Goal: Information Seeking & Learning: Learn about a topic

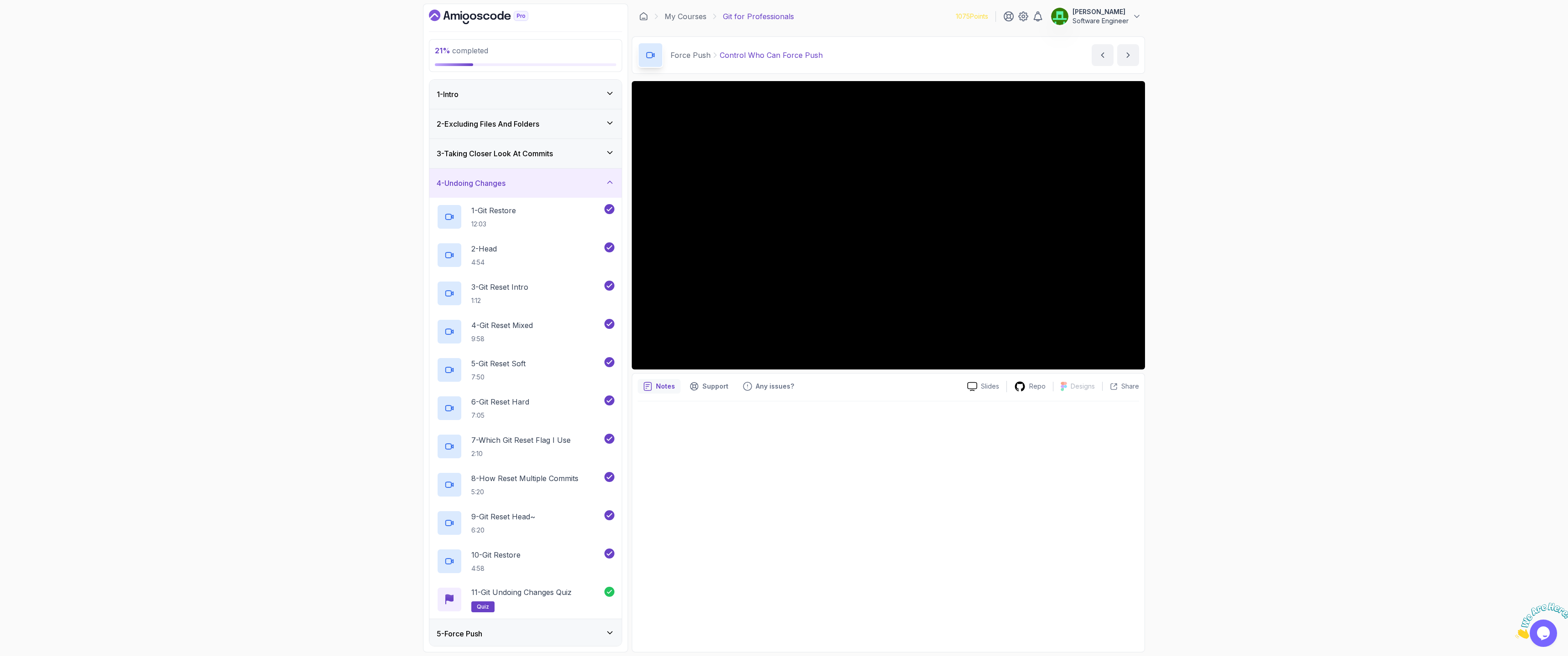
scroll to position [51, 0]
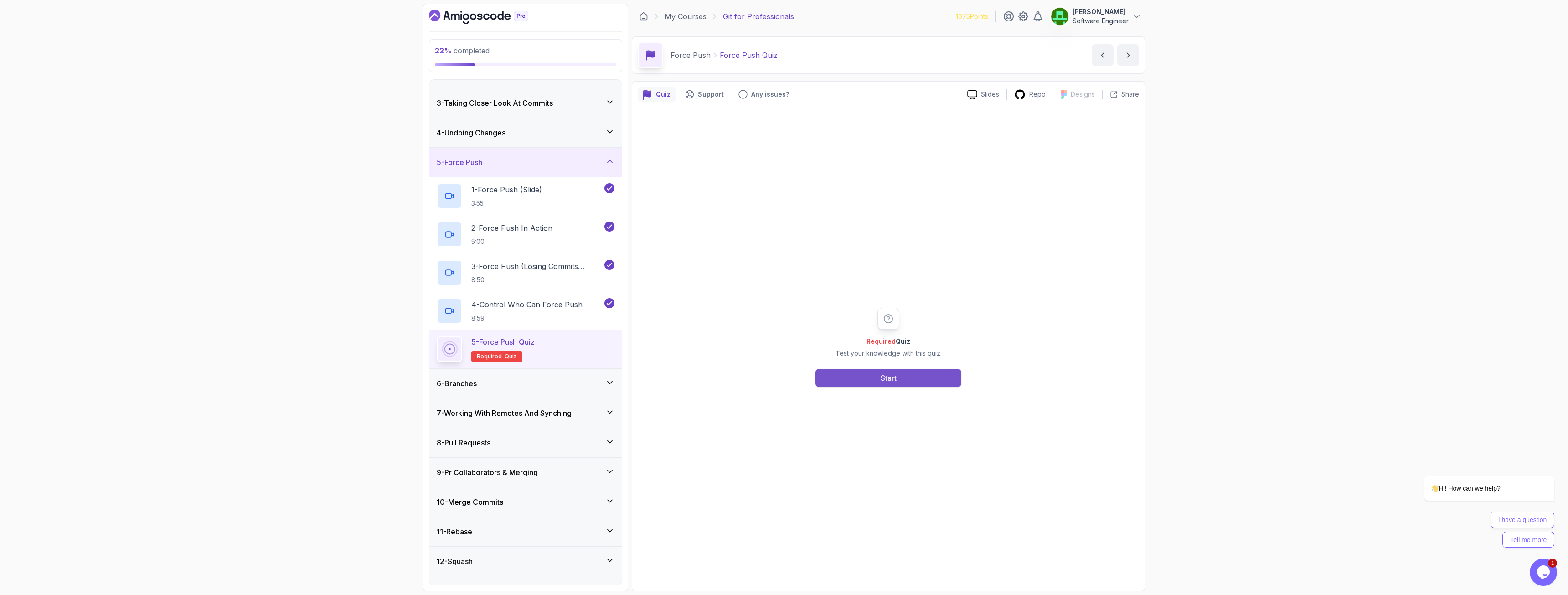
click at [890, 379] on div "Start" at bounding box center [888, 377] width 16 height 11
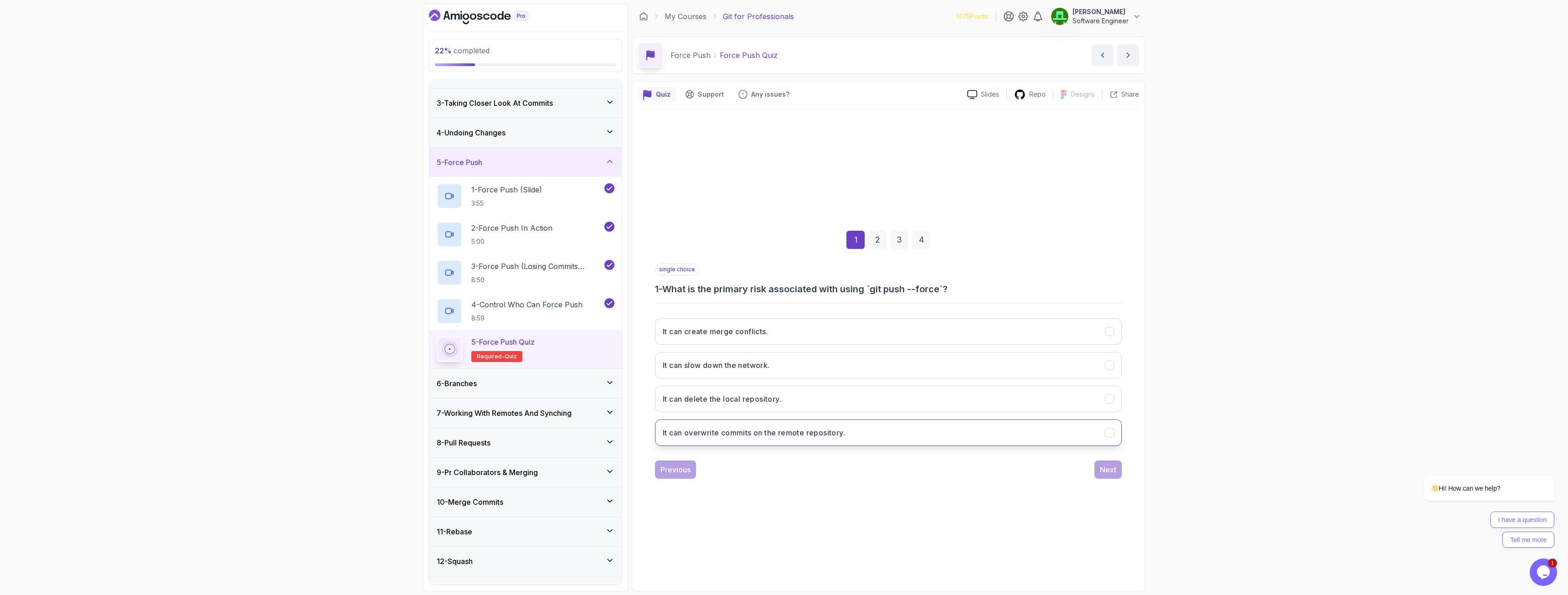
click at [789, 432] on h3 "It can overwrite commits on the remote repository." at bounding box center [753, 431] width 182 height 11
click at [1111, 468] on div "Next" at bounding box center [1107, 468] width 17 height 11
click at [749, 367] on h3 "By setting branch protection rules." at bounding box center [724, 364] width 124 height 11
click at [1097, 467] on button "Next" at bounding box center [1107, 469] width 27 height 19
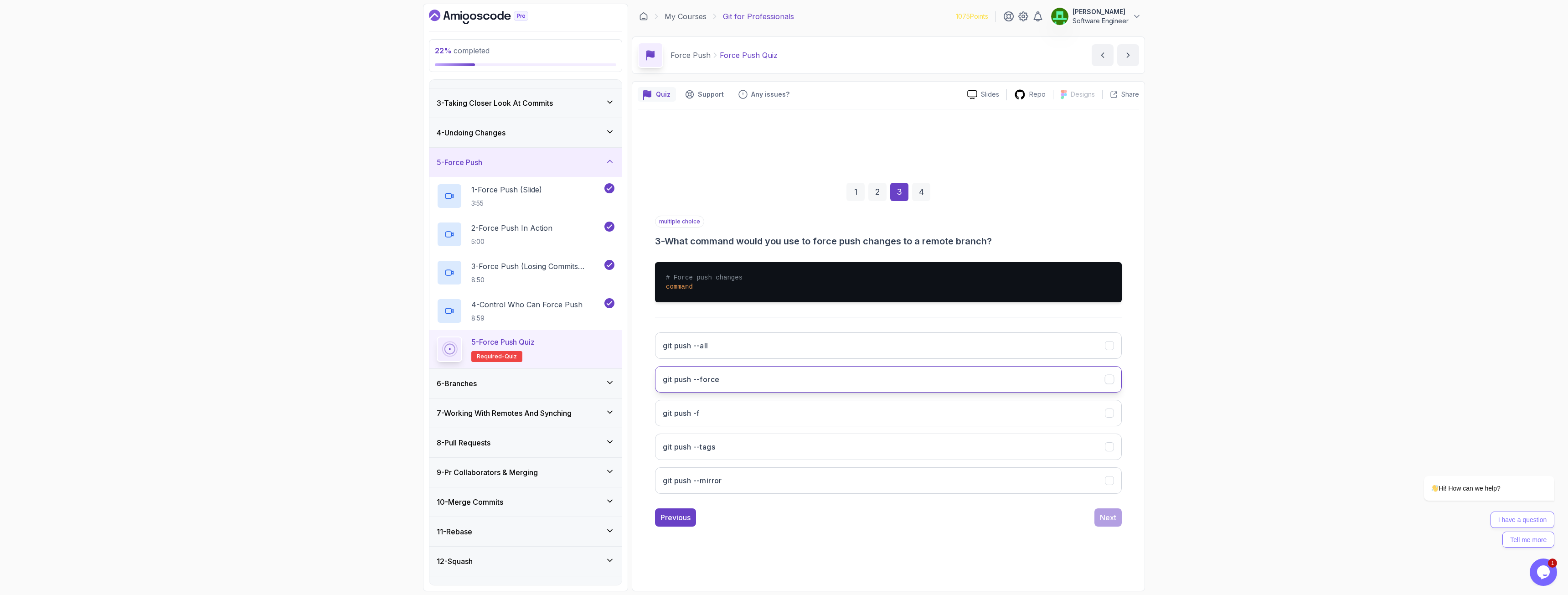
click at [725, 375] on button "git push --force" at bounding box center [887, 379] width 467 height 26
click at [720, 408] on button "git push -f" at bounding box center [887, 412] width 467 height 26
click at [1111, 518] on div "Next" at bounding box center [1107, 516] width 17 height 11
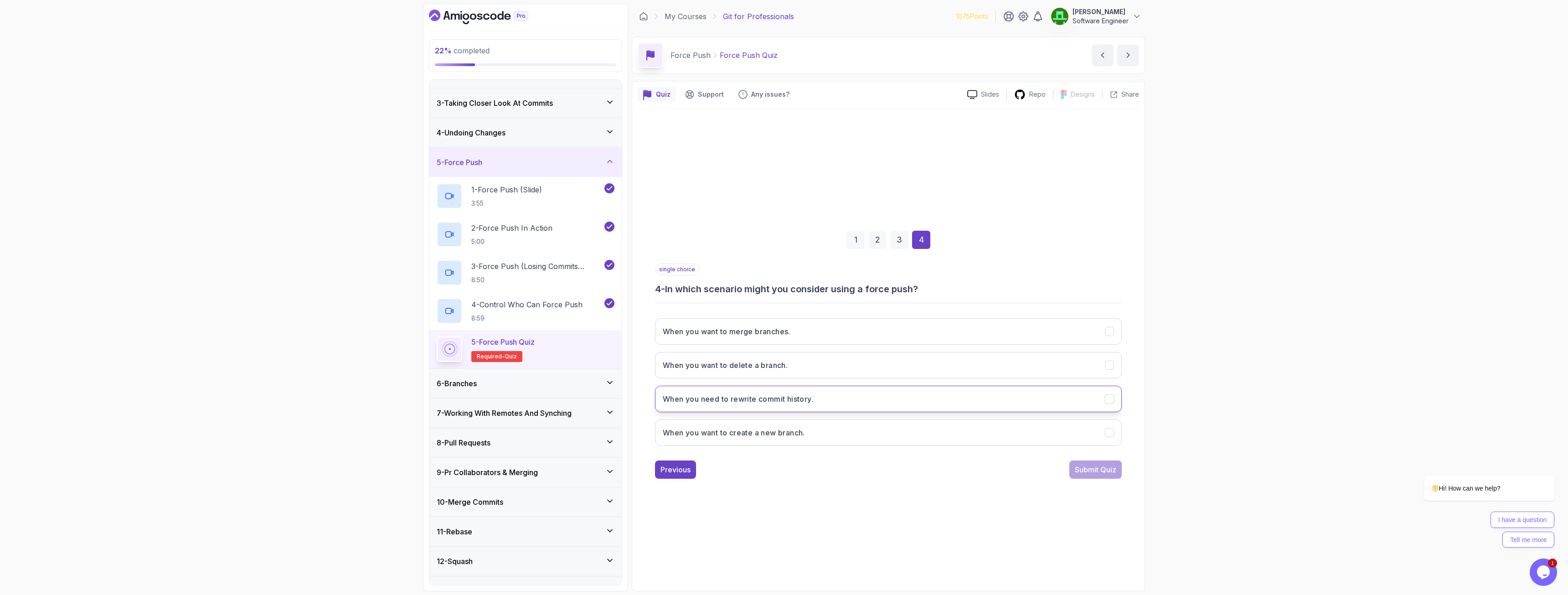
click at [771, 397] on h3 "When you need to rewrite commit history." at bounding box center [737, 398] width 150 height 11
click at [1091, 475] on button "Submit Quiz" at bounding box center [1096, 469] width 53 height 19
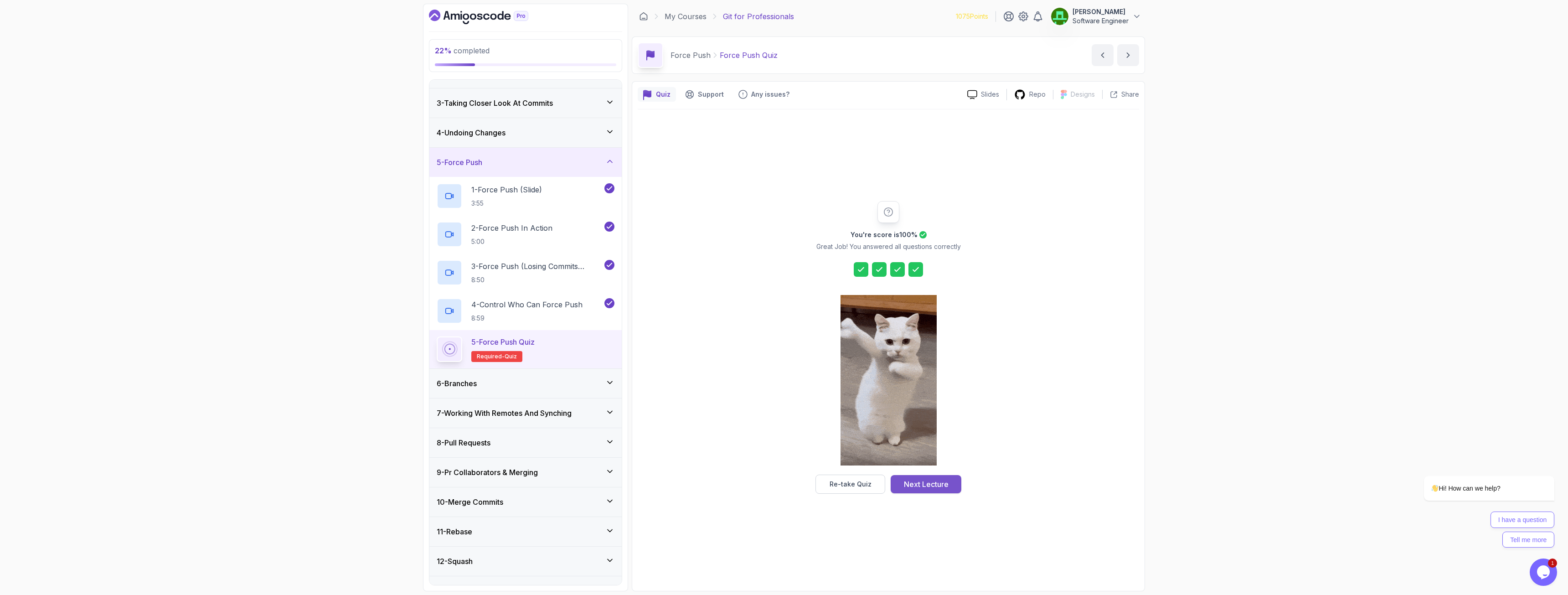
click at [938, 482] on div "Next Lecture" at bounding box center [926, 483] width 45 height 11
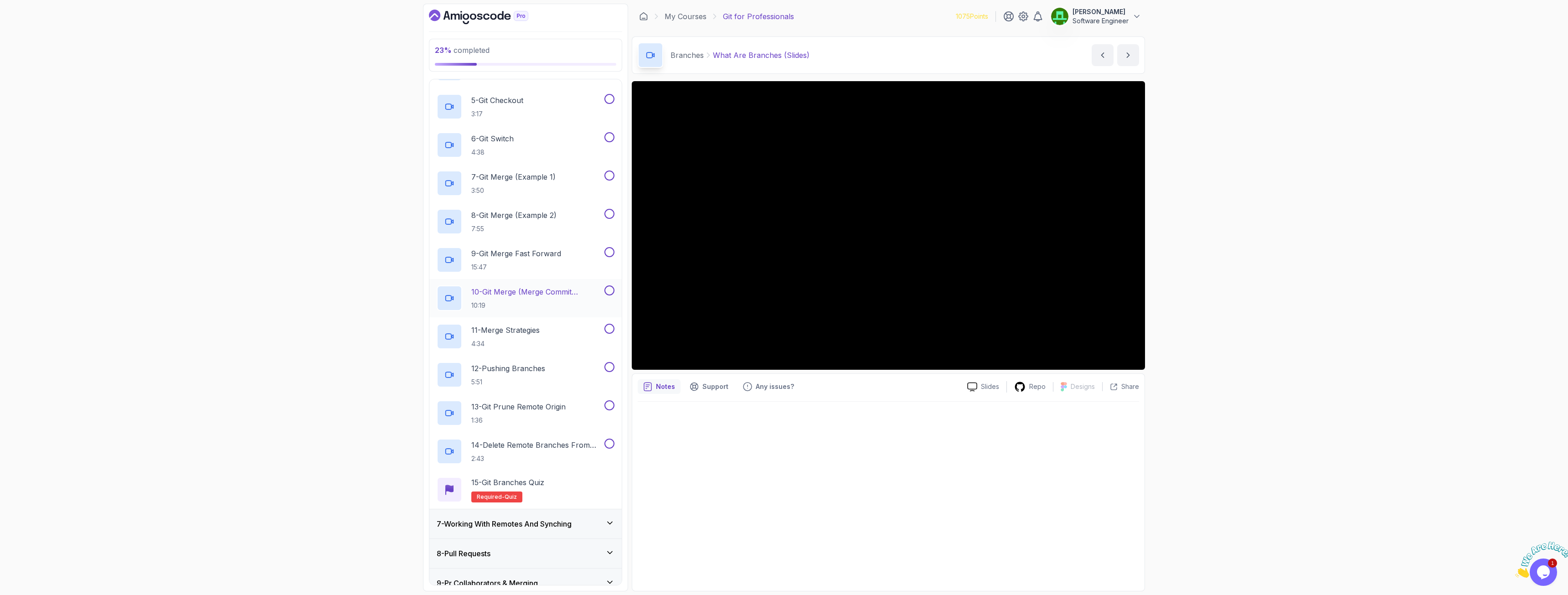
scroll to position [433, 0]
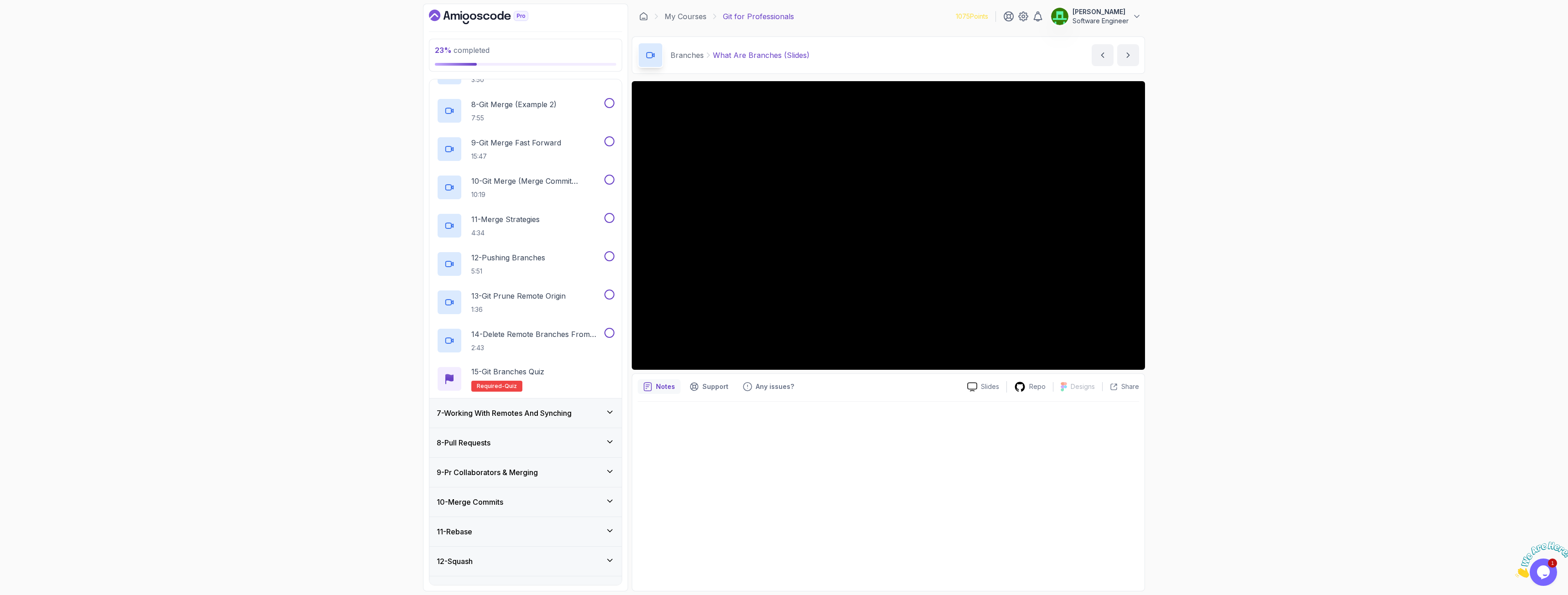
click at [533, 412] on h3 "7 - Working With Remotes And Synching" at bounding box center [504, 412] width 135 height 11
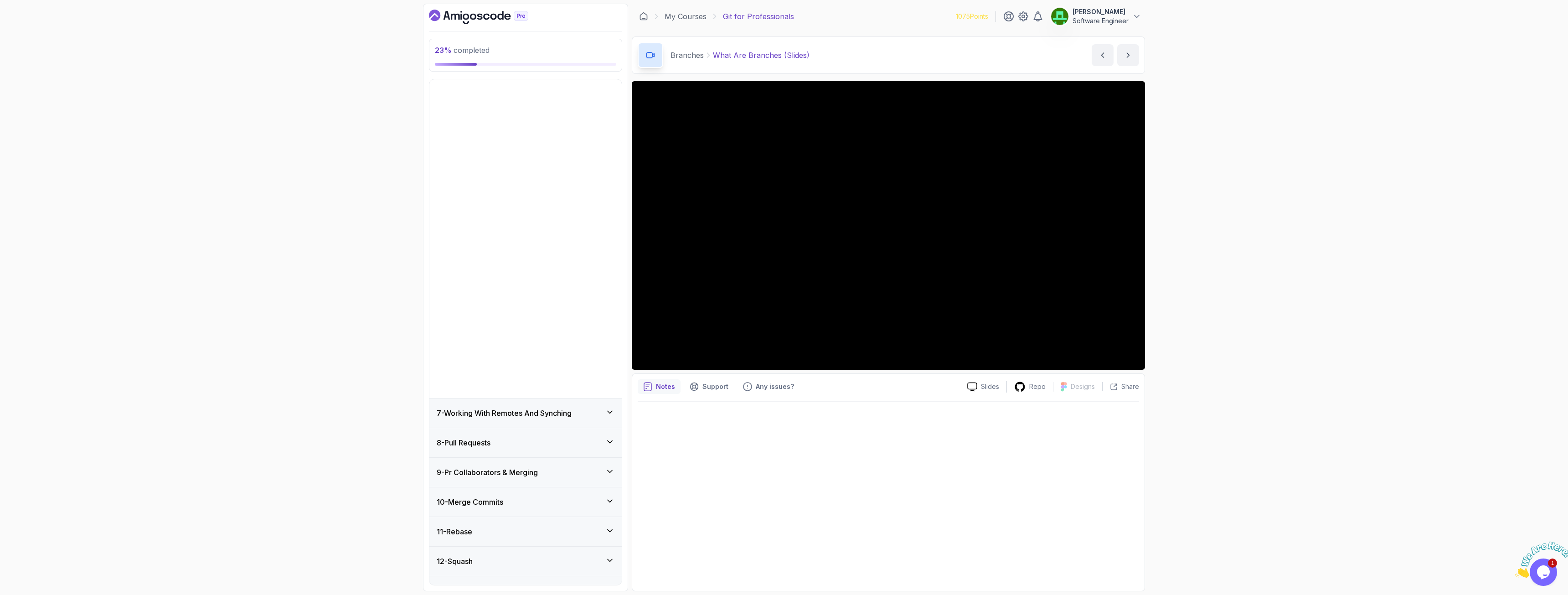
scroll to position [87, 0]
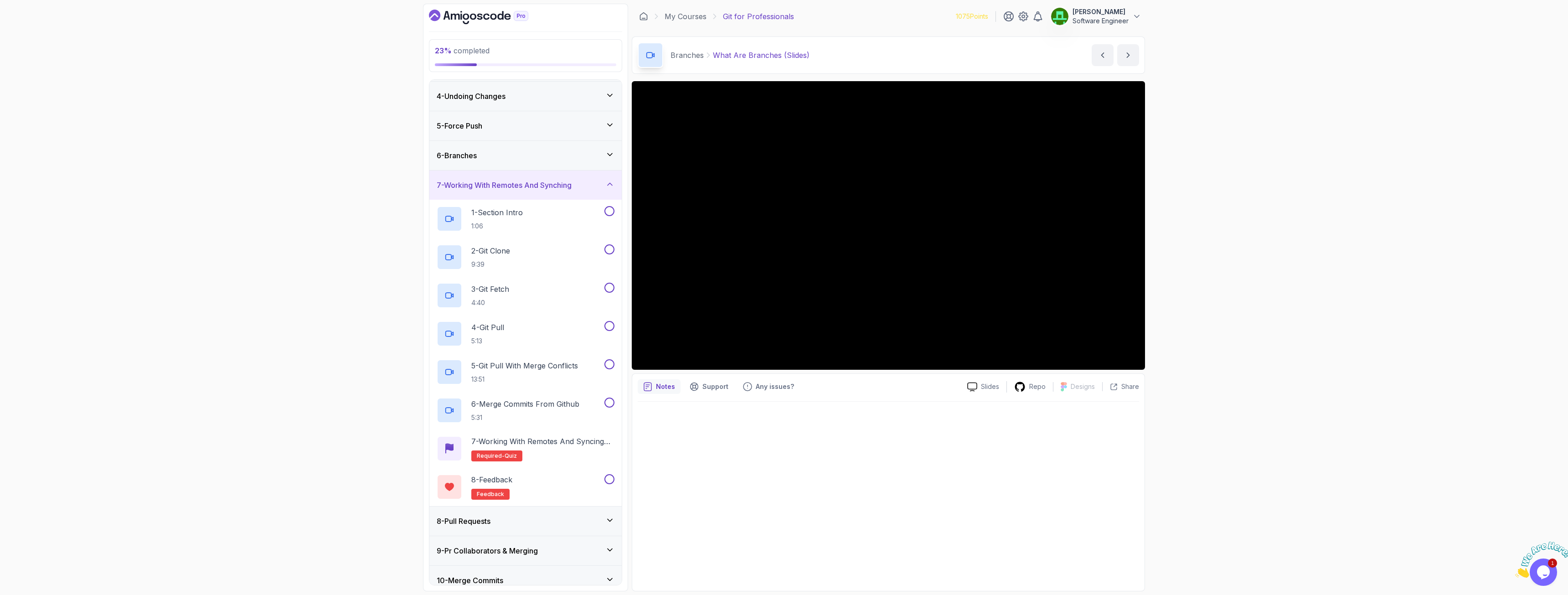
click at [540, 190] on h3 "7 - Working With Remotes And Synching" at bounding box center [504, 184] width 135 height 11
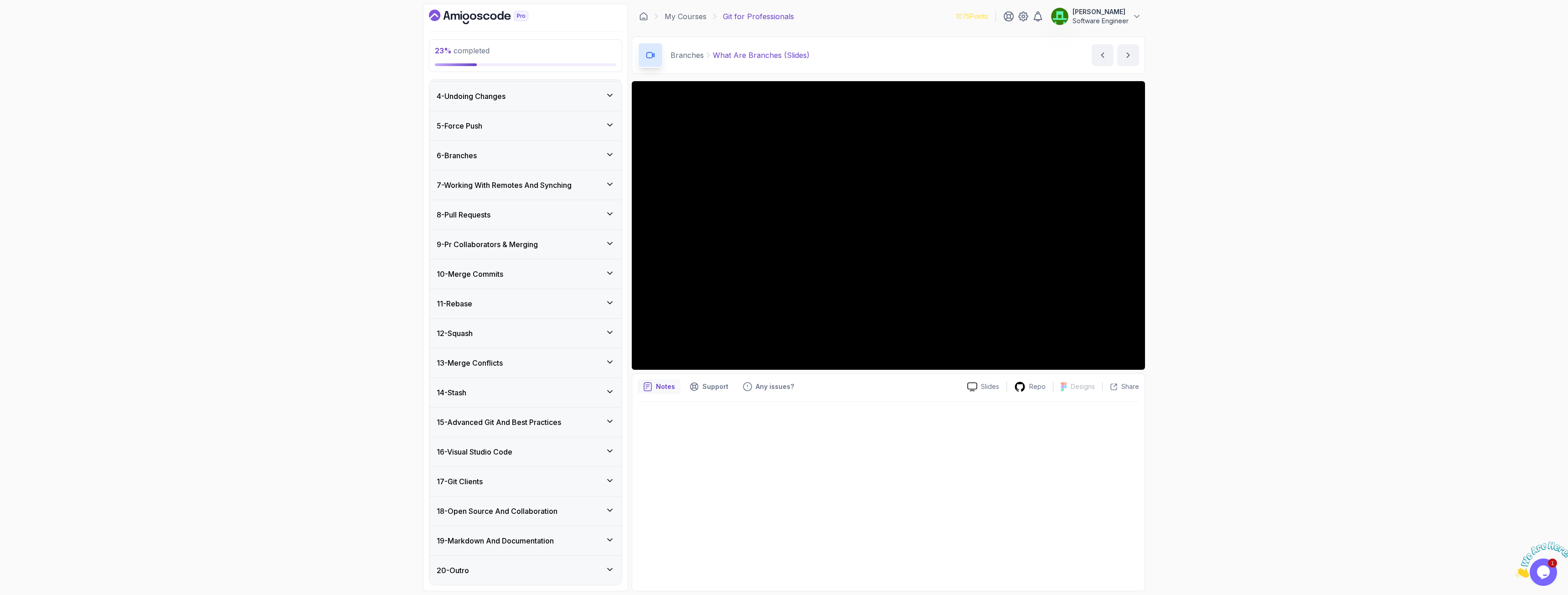
click at [496, 263] on div "10 - Merge Commits" at bounding box center [525, 274] width 192 height 29
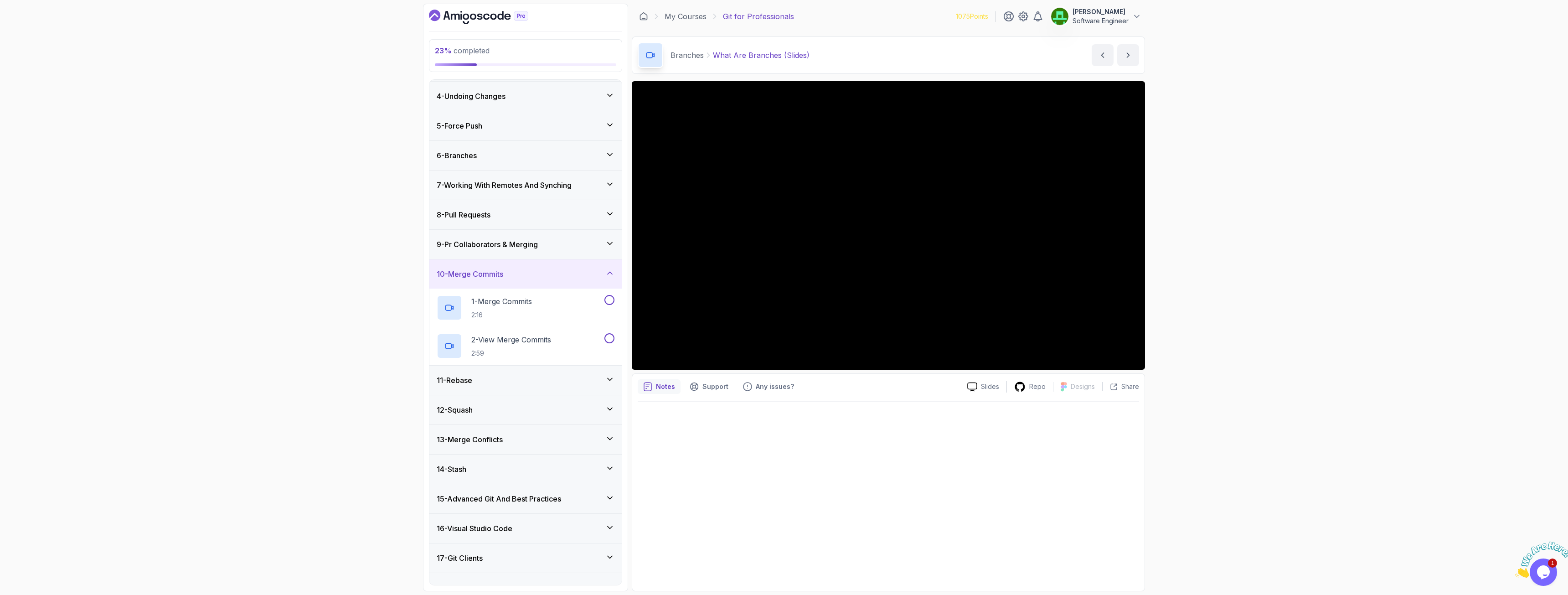
click at [495, 267] on div "10 - Merge Commits" at bounding box center [525, 274] width 192 height 29
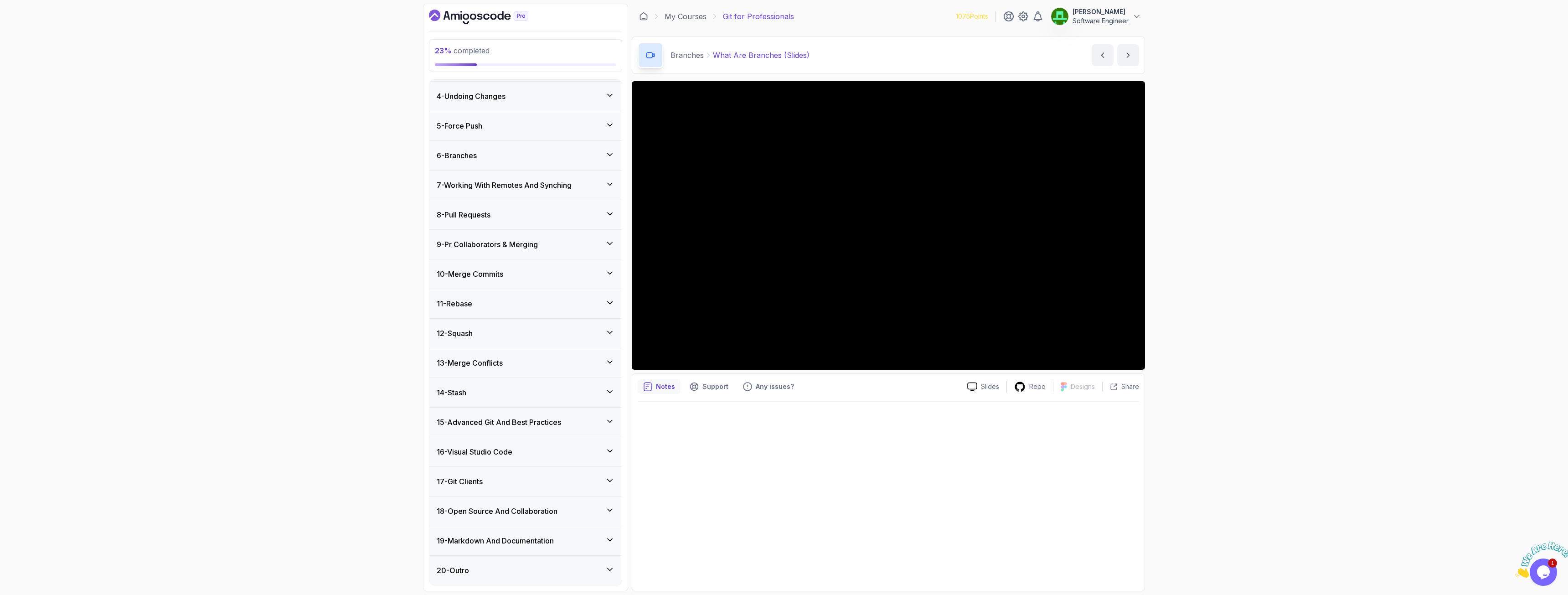
click at [491, 251] on div "9 - Pr Collaborators & Merging" at bounding box center [525, 244] width 192 height 29
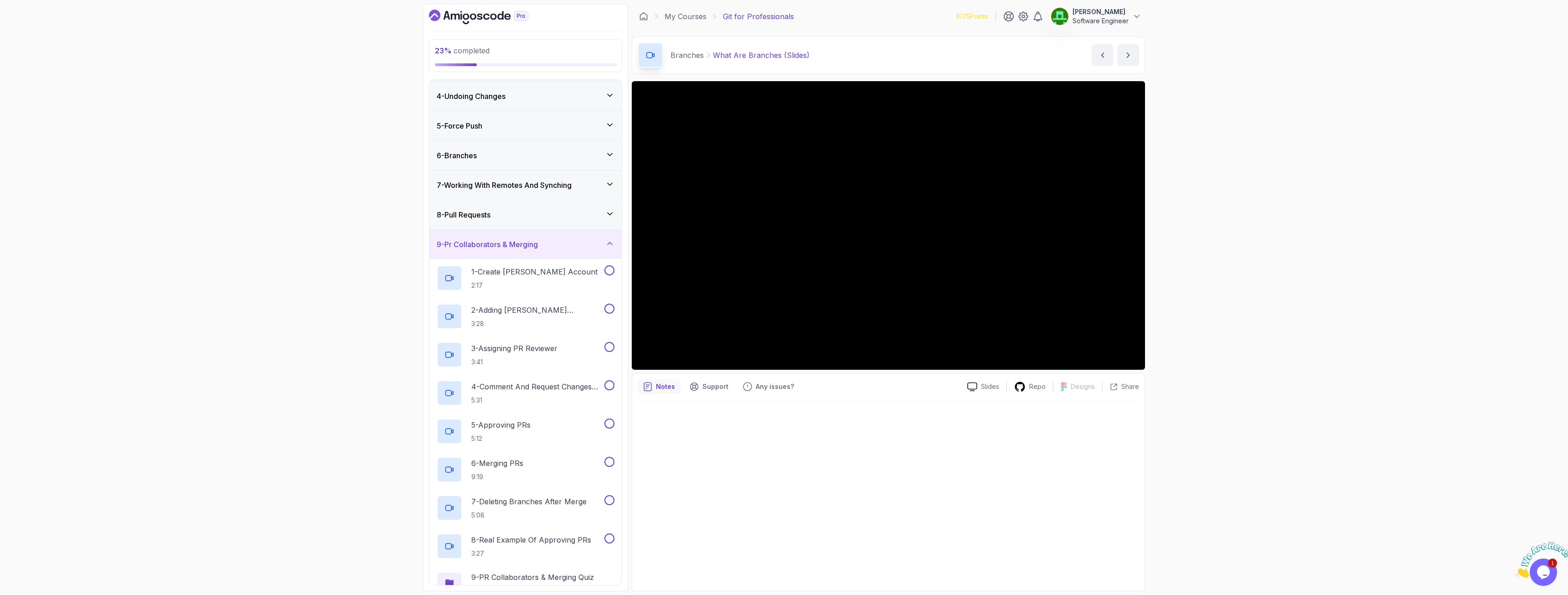
click at [473, 241] on h3 "9 - Pr Collaborators & Merging" at bounding box center [487, 243] width 101 height 11
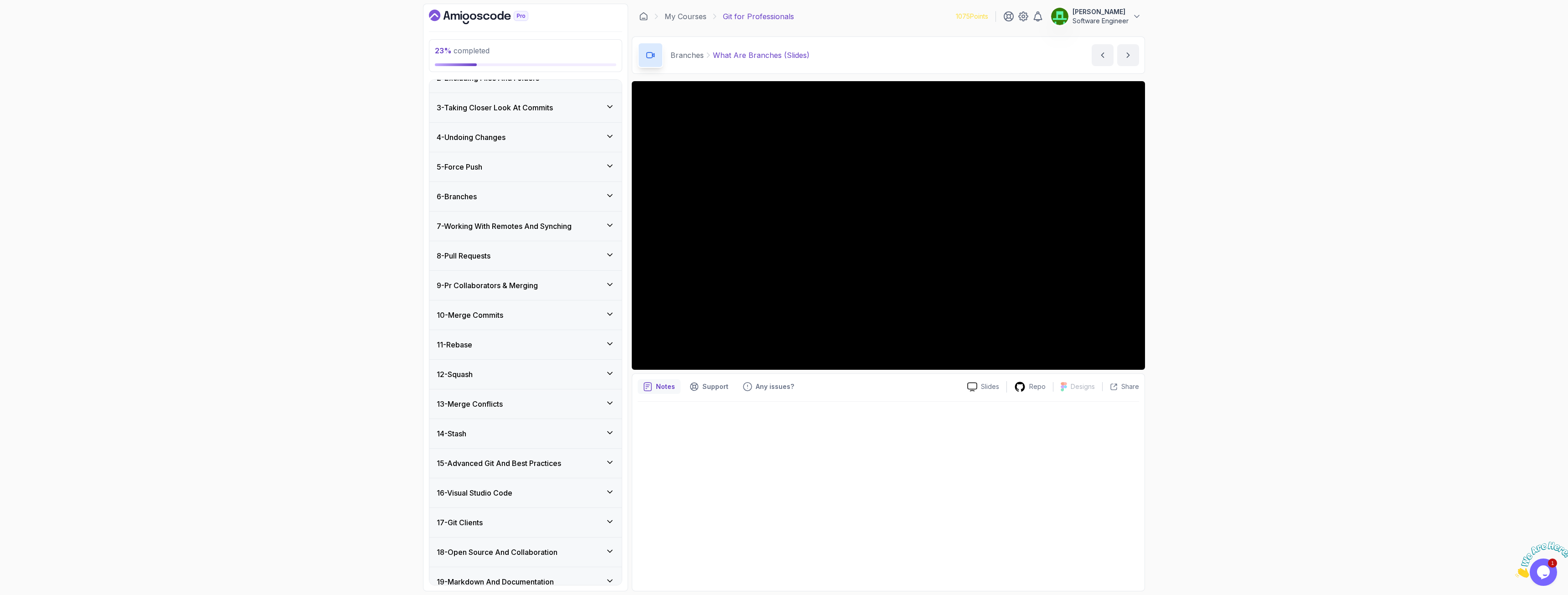
scroll to position [0, 0]
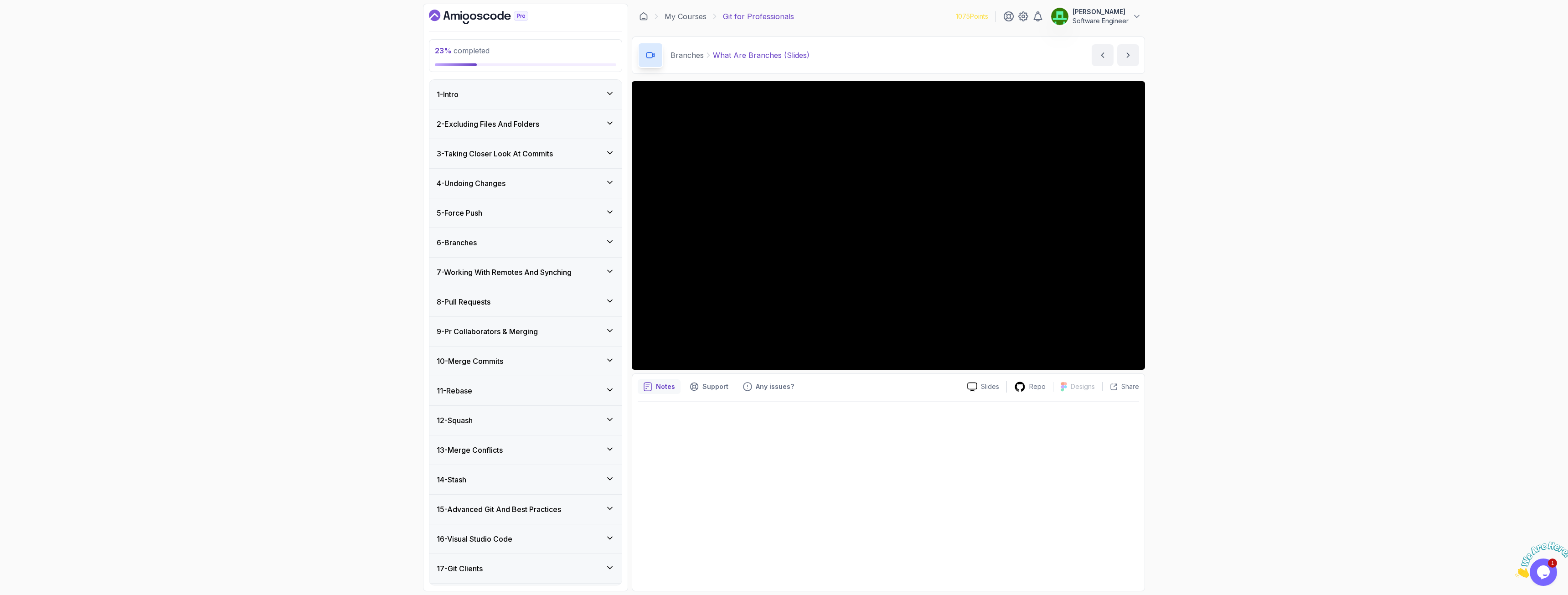
click at [474, 239] on h3 "6 - Branches" at bounding box center [456, 242] width 40 height 11
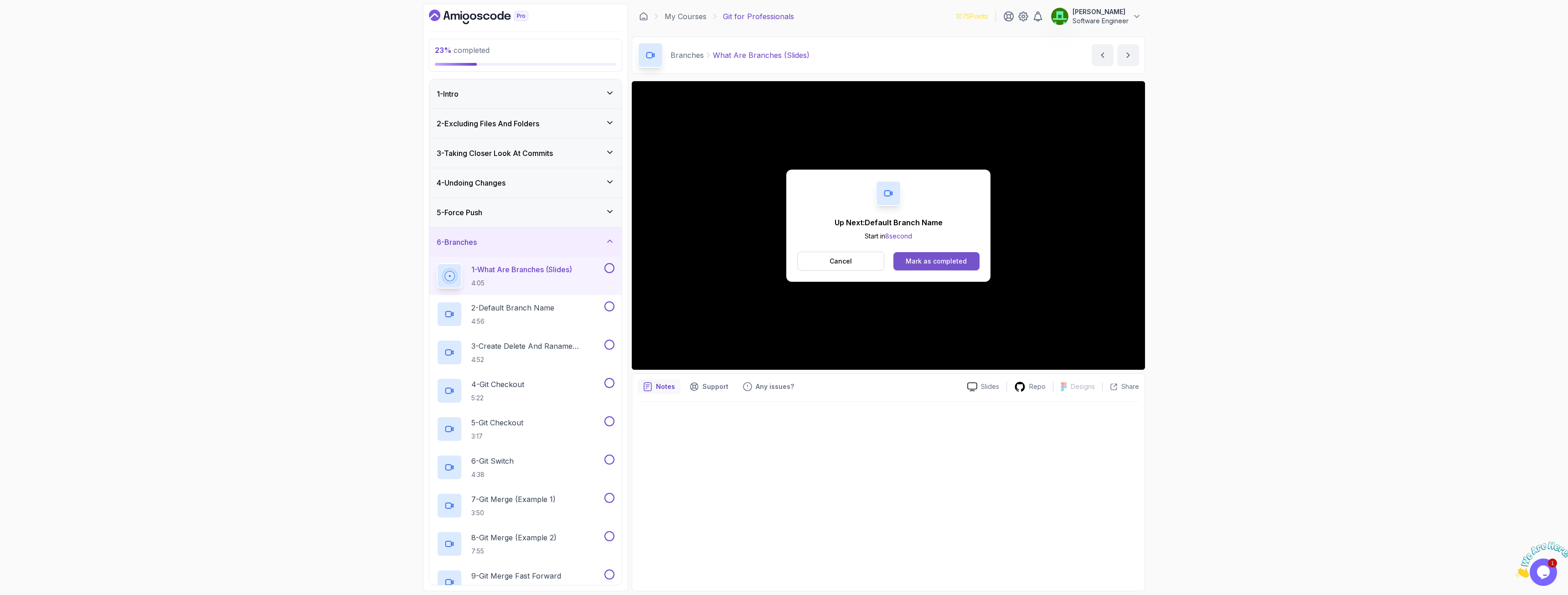
click at [952, 262] on div "Mark as completed" at bounding box center [936, 260] width 61 height 9
click at [940, 263] on div "Mark as completed" at bounding box center [936, 260] width 61 height 9
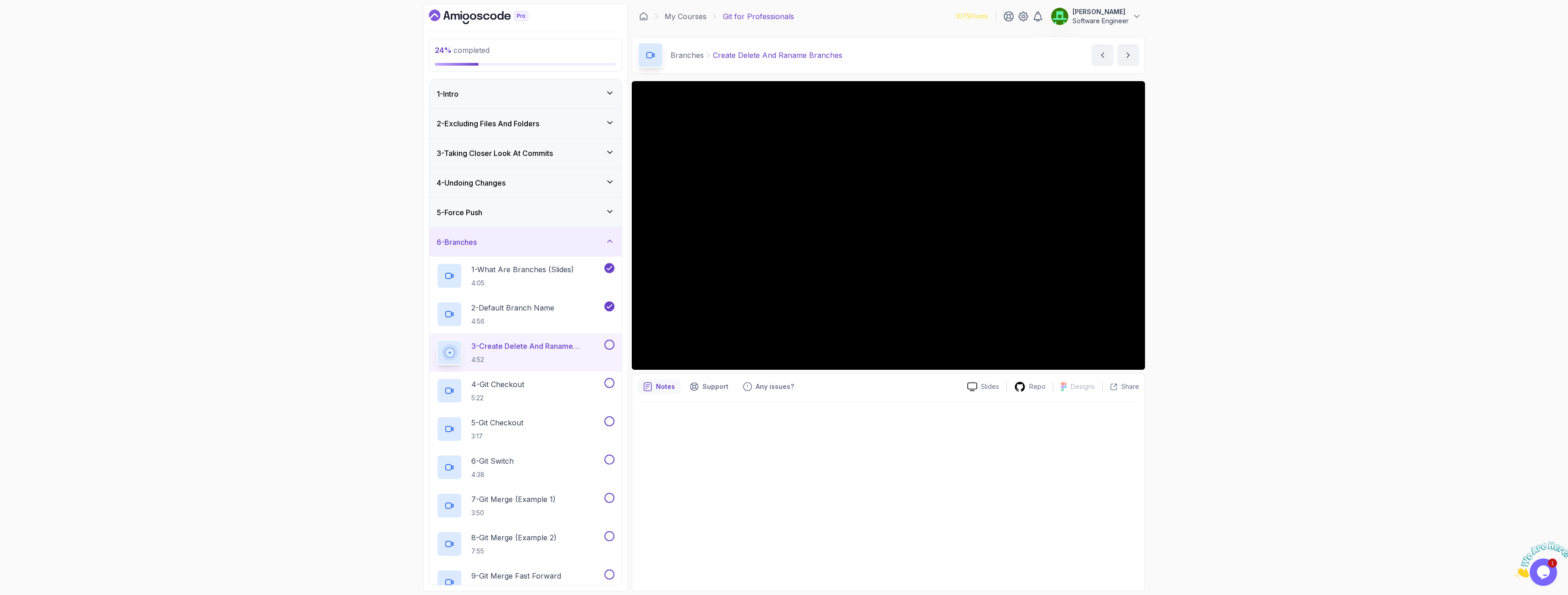
click at [785, 447] on div at bounding box center [888, 493] width 502 height 184
click at [610, 383] on button at bounding box center [609, 383] width 10 height 10
click at [609, 425] on button at bounding box center [609, 421] width 10 height 10
click at [512, 465] on p "6 - Git Switch" at bounding box center [493, 460] width 43 height 11
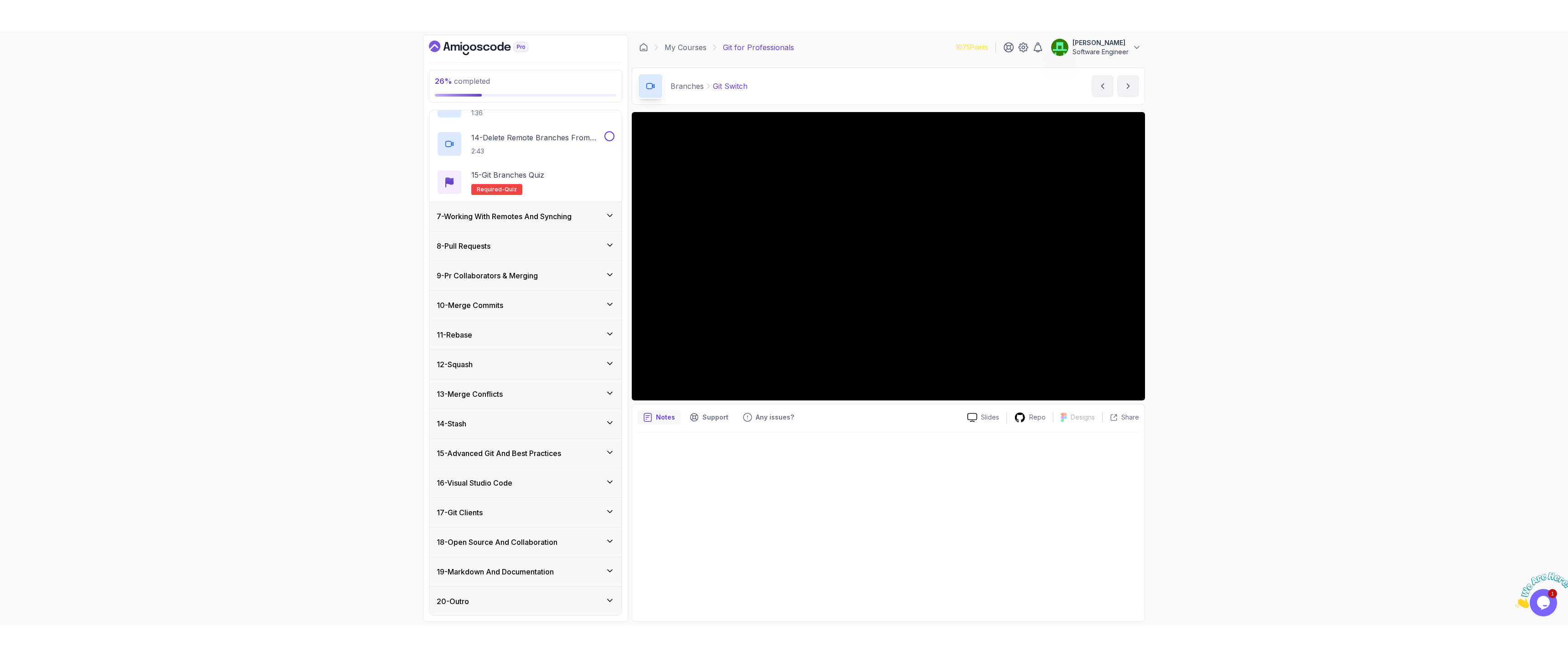
scroll to position [660, 0]
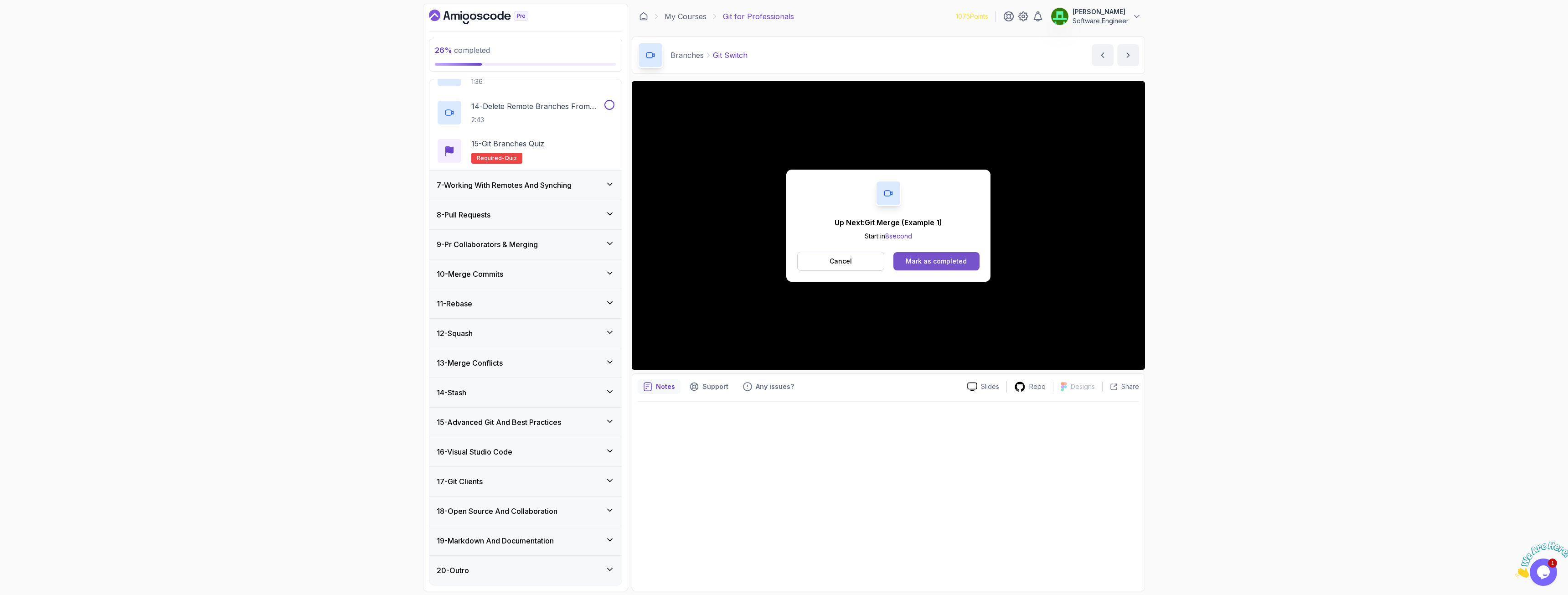
click at [926, 263] on div "Mark as completed" at bounding box center [936, 260] width 61 height 9
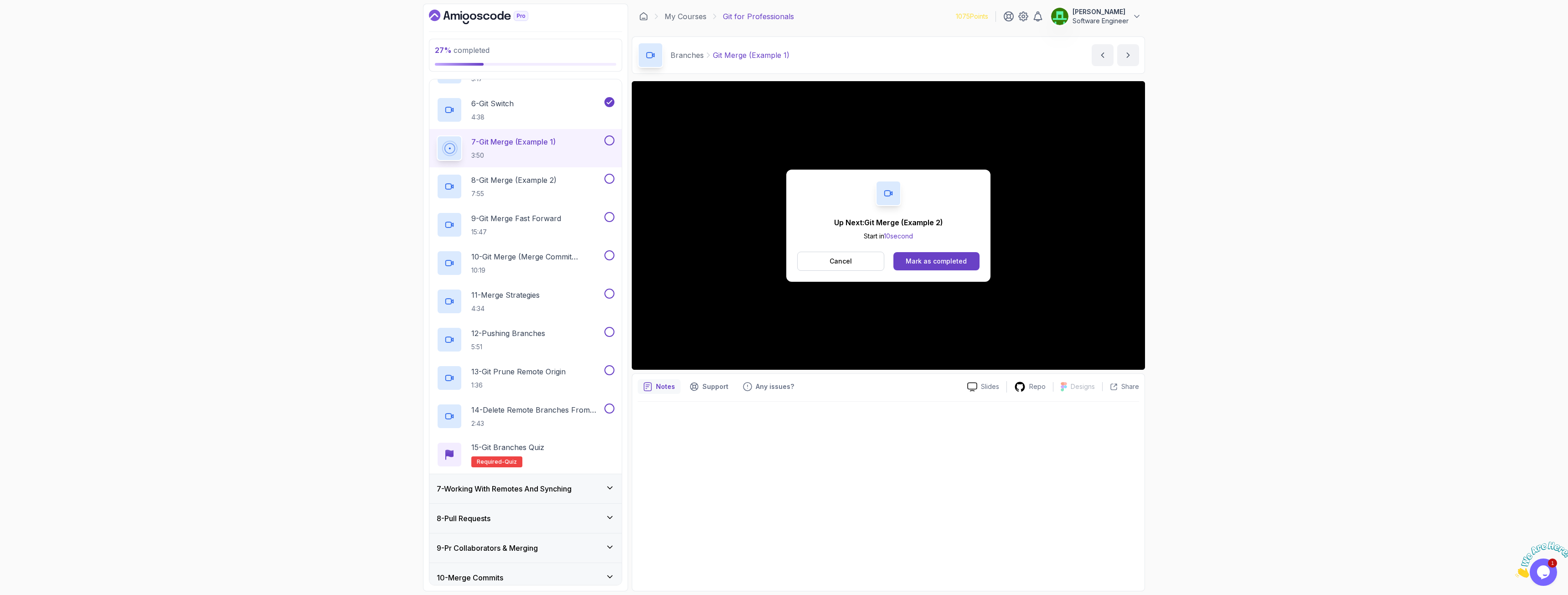
scroll to position [296, 0]
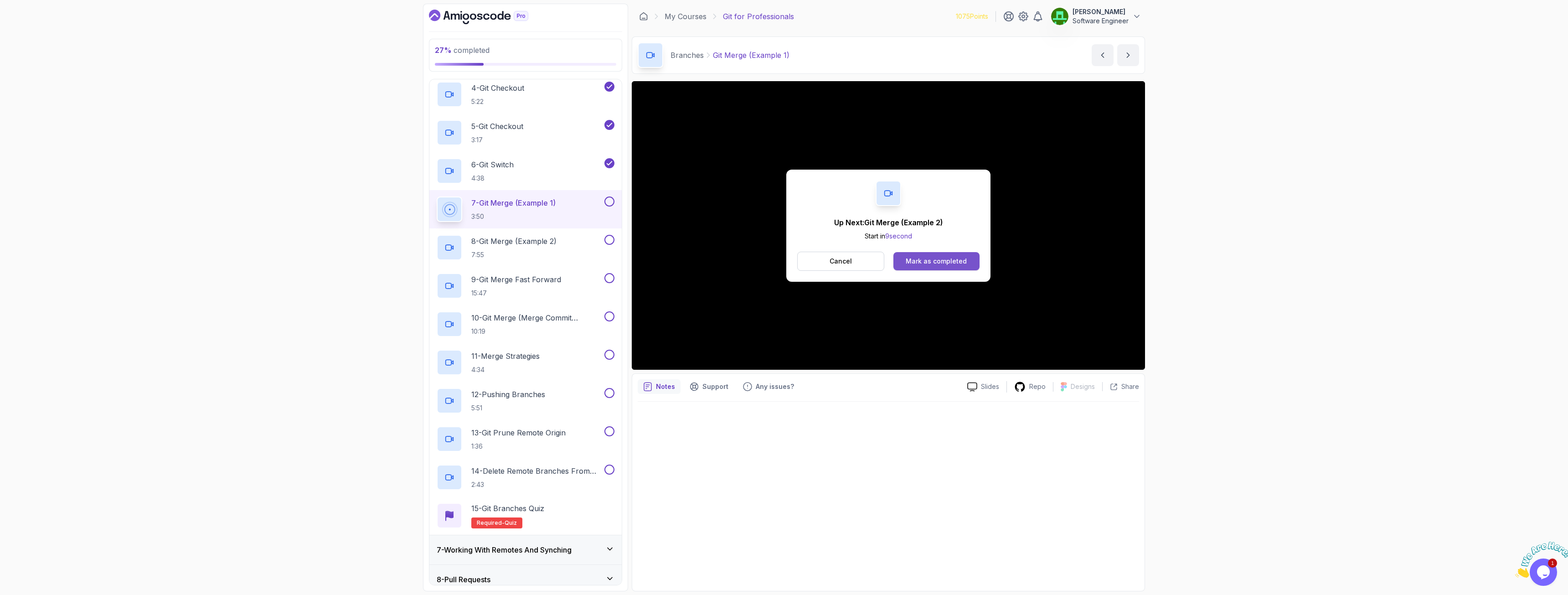
click at [915, 262] on div "Mark as completed" at bounding box center [936, 260] width 61 height 9
click at [916, 267] on button "Mark as completed" at bounding box center [936, 261] width 86 height 19
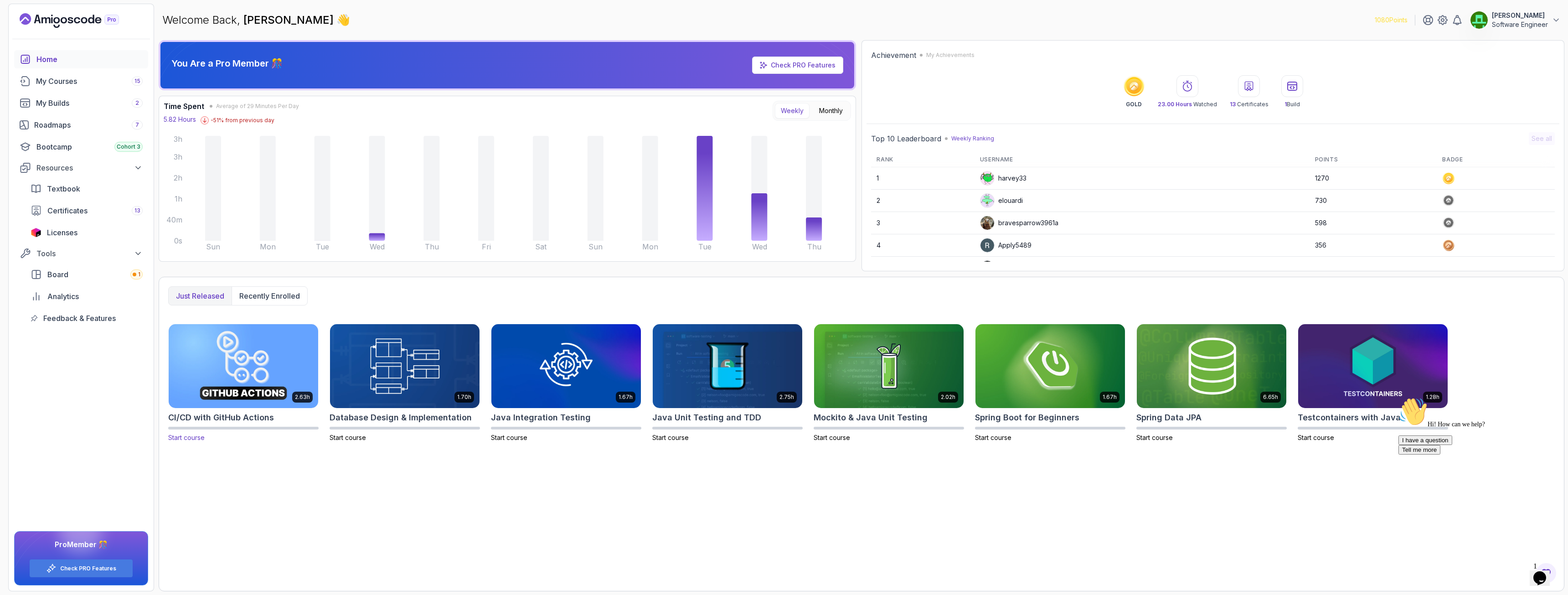
click at [280, 360] on img at bounding box center [243, 365] width 157 height 88
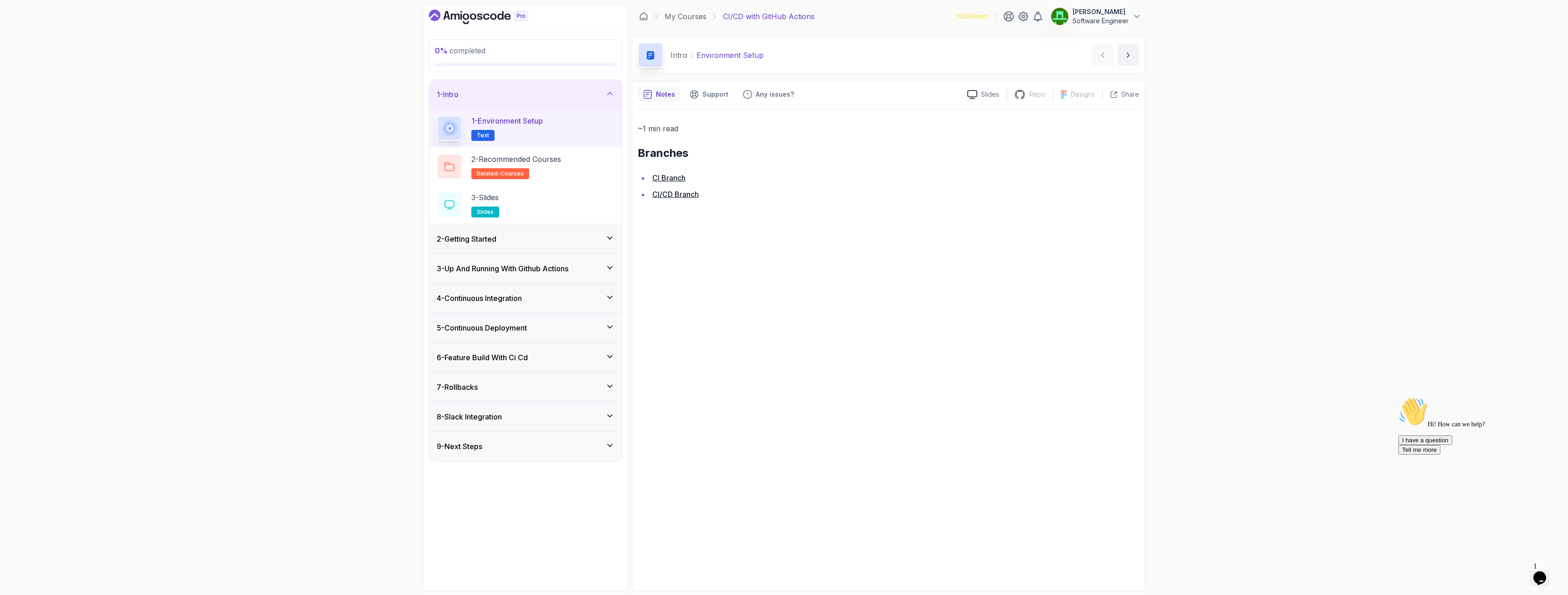
click at [497, 242] on h3 "2 - Getting Started" at bounding box center [466, 239] width 59 height 11
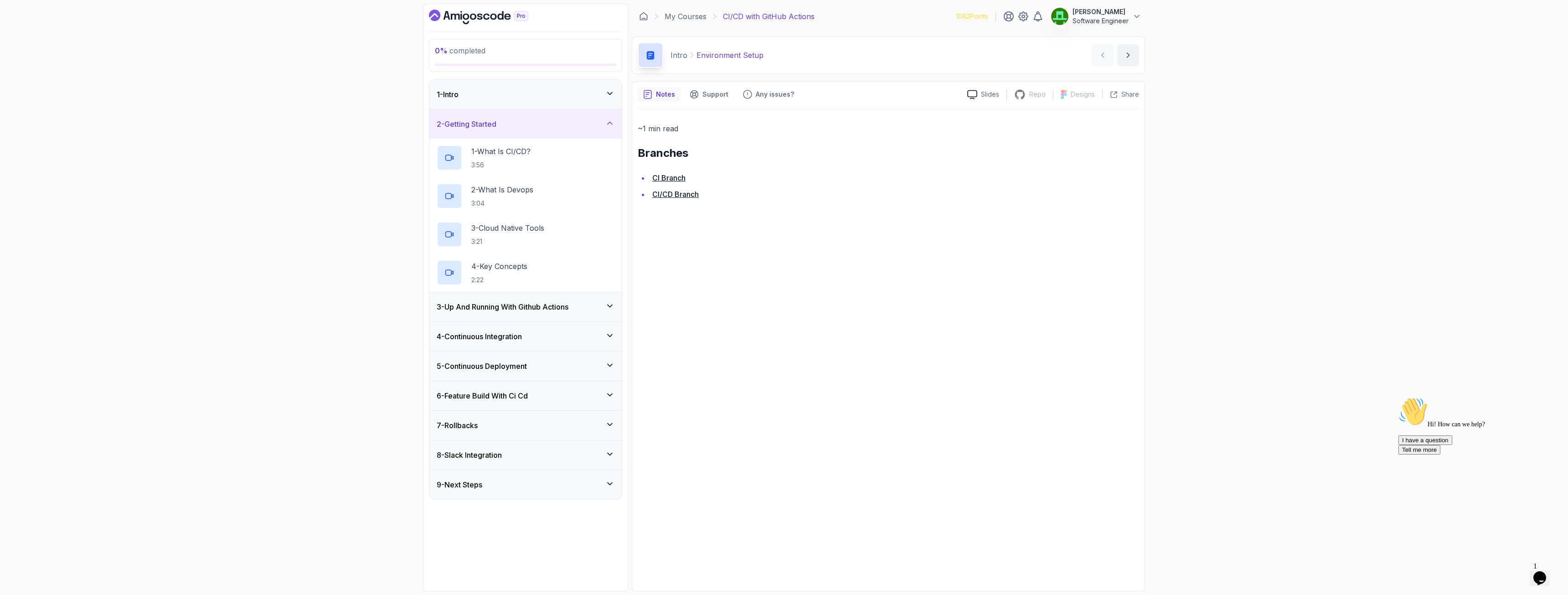
click at [505, 308] on h3 "3 - Up And Running With Github Actions" at bounding box center [502, 306] width 131 height 11
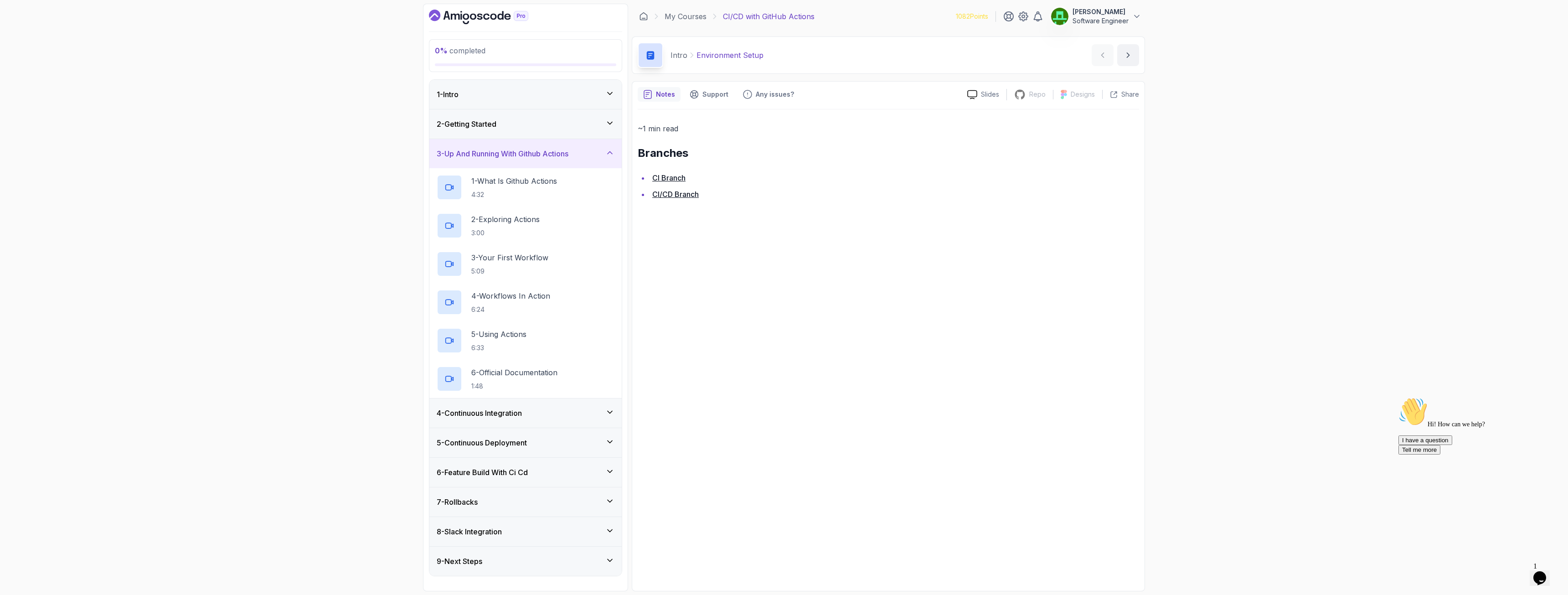
click at [501, 156] on h3 "3 - Up And Running With Github Actions" at bounding box center [502, 153] width 131 height 11
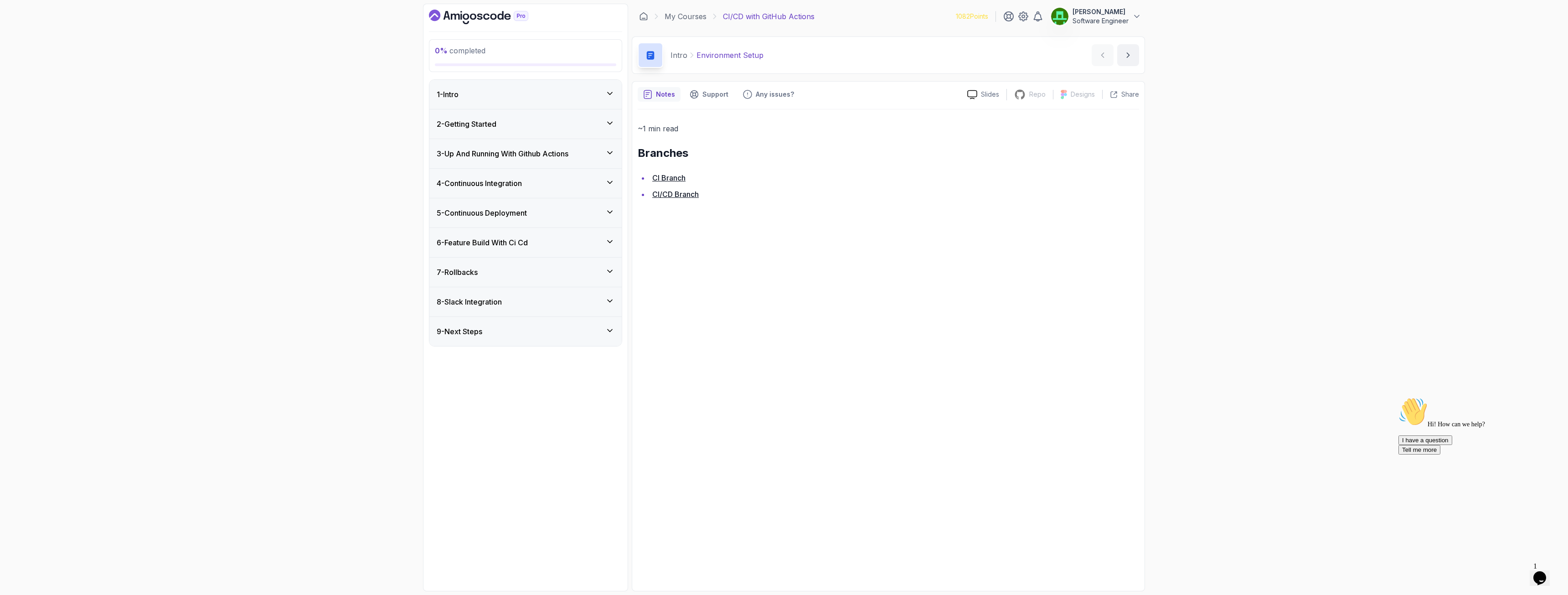
click at [504, 185] on h3 "4 - Continuous Integration" at bounding box center [479, 182] width 86 height 11
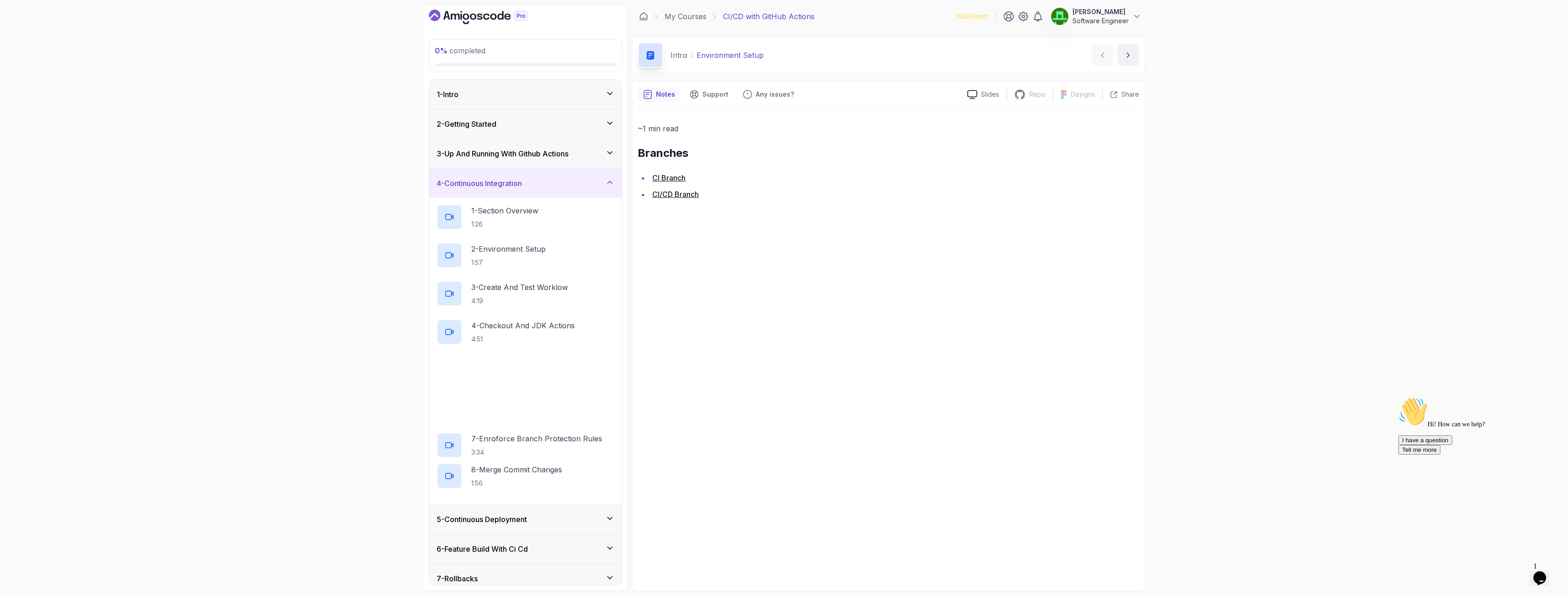
click at [504, 187] on h3 "4 - Continuous Integration" at bounding box center [479, 182] width 86 height 11
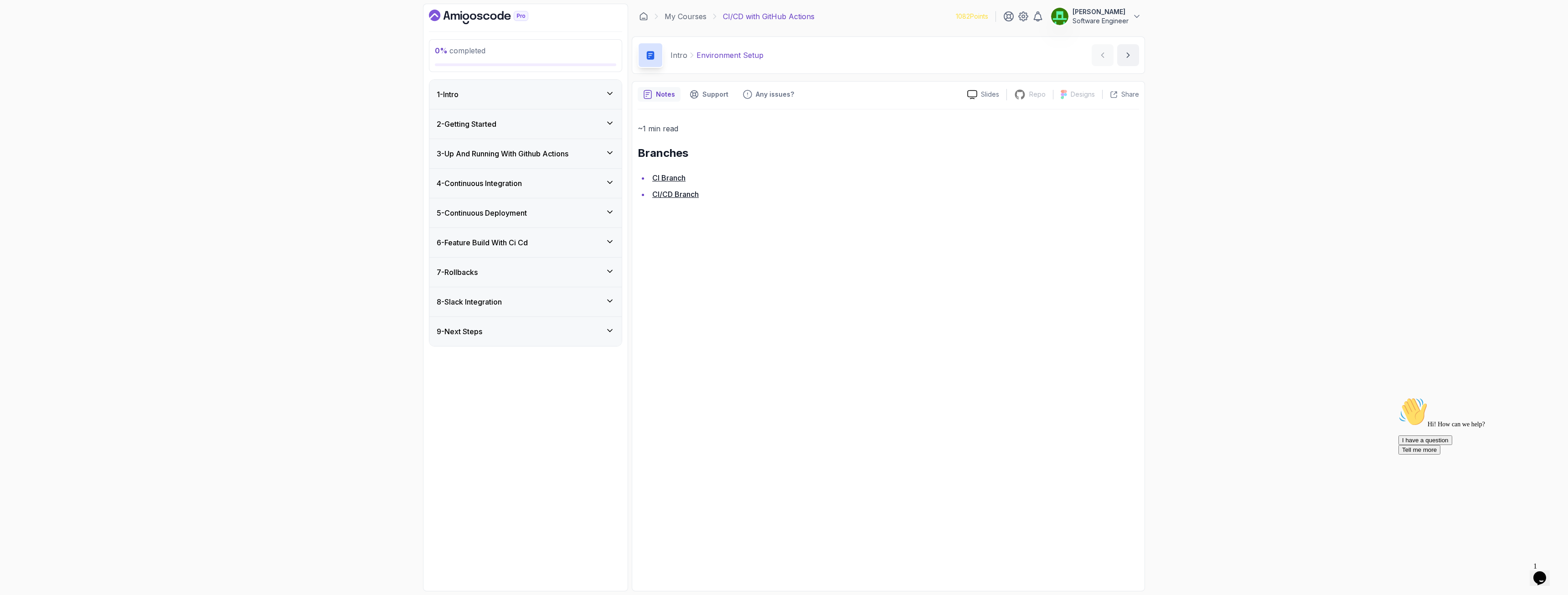
click at [512, 213] on h3 "5 - Continuous Deployment" at bounding box center [481, 212] width 91 height 11
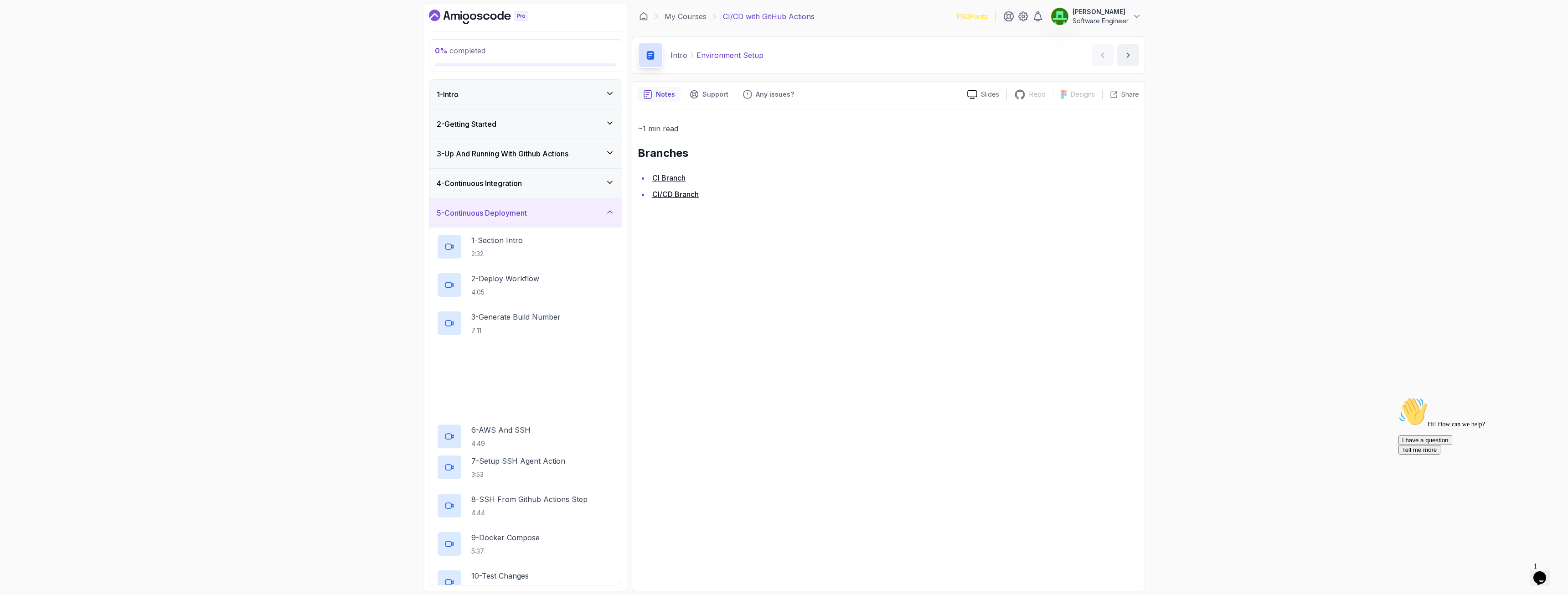
click at [512, 214] on h3 "5 - Continuous Deployment" at bounding box center [481, 212] width 91 height 11
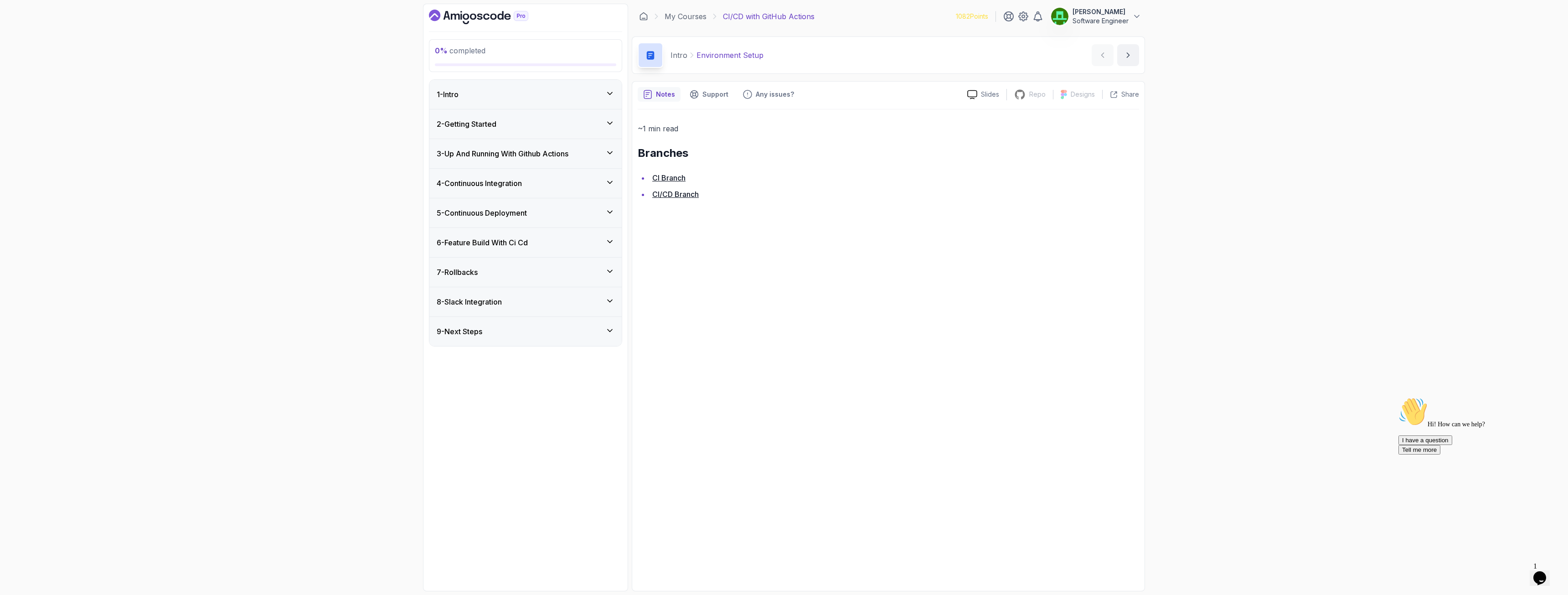
click at [510, 220] on div "5 - Continuous Deployment" at bounding box center [525, 213] width 192 height 29
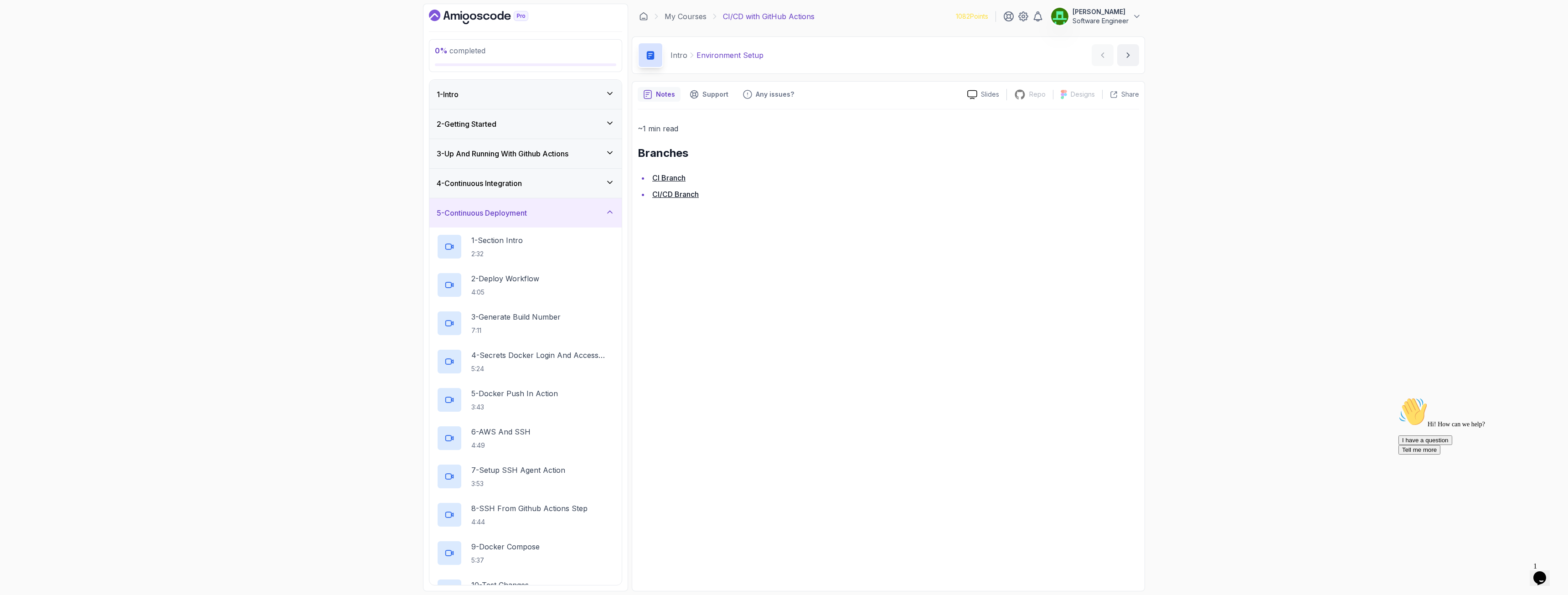
click at [797, 17] on p "CI/CD with GitHub Actions" at bounding box center [768, 16] width 92 height 11
drag, startPoint x: 474, startPoint y: 89, endPoint x: 474, endPoint y: 95, distance: 6.0
click at [474, 89] on div "1 - Intro" at bounding box center [525, 93] width 177 height 11
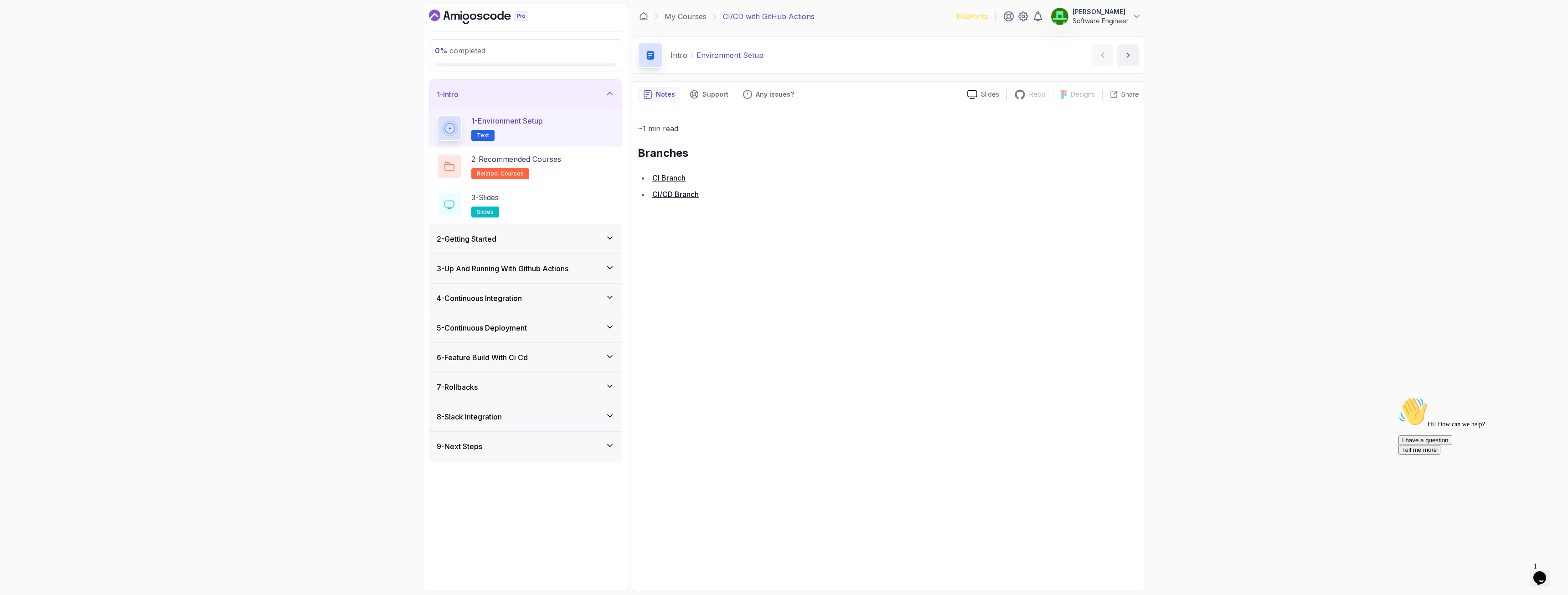
click at [724, 56] on p "Environment Setup" at bounding box center [729, 55] width 67 height 11
click at [692, 19] on link "My Courses" at bounding box center [685, 16] width 42 height 11
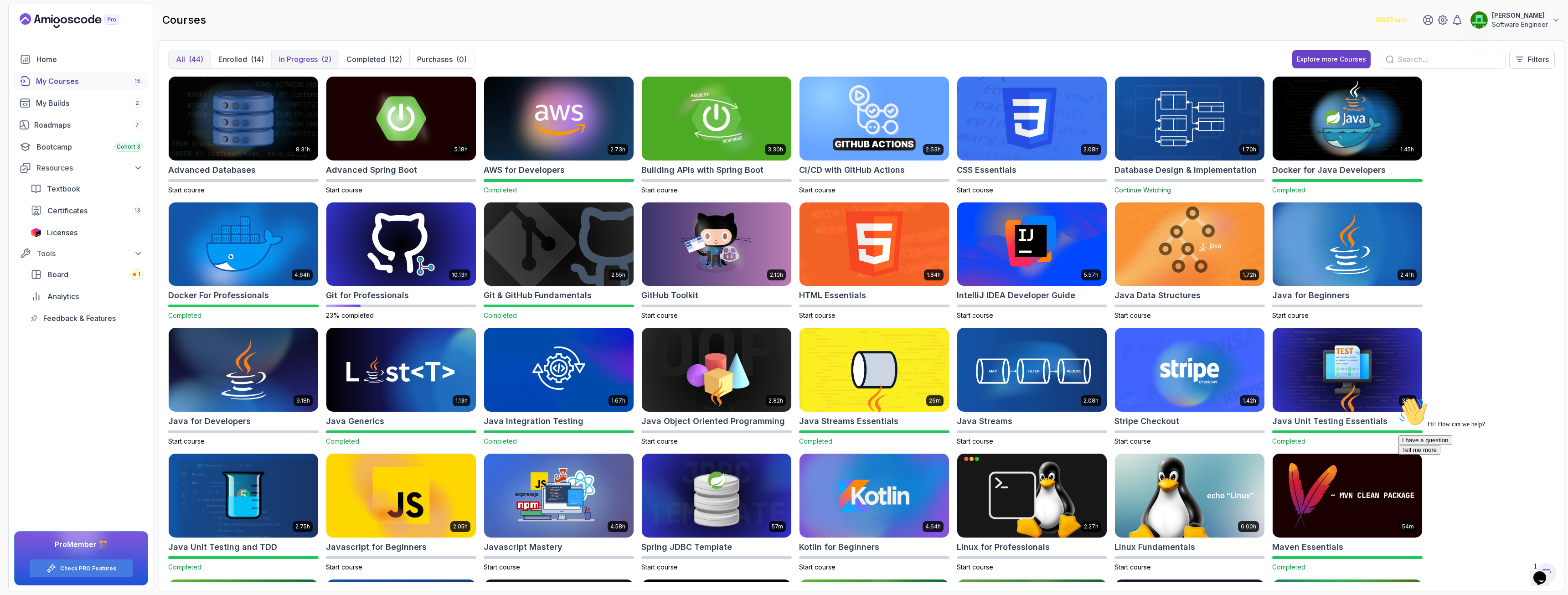
click at [308, 61] on p "In Progress" at bounding box center [298, 58] width 39 height 11
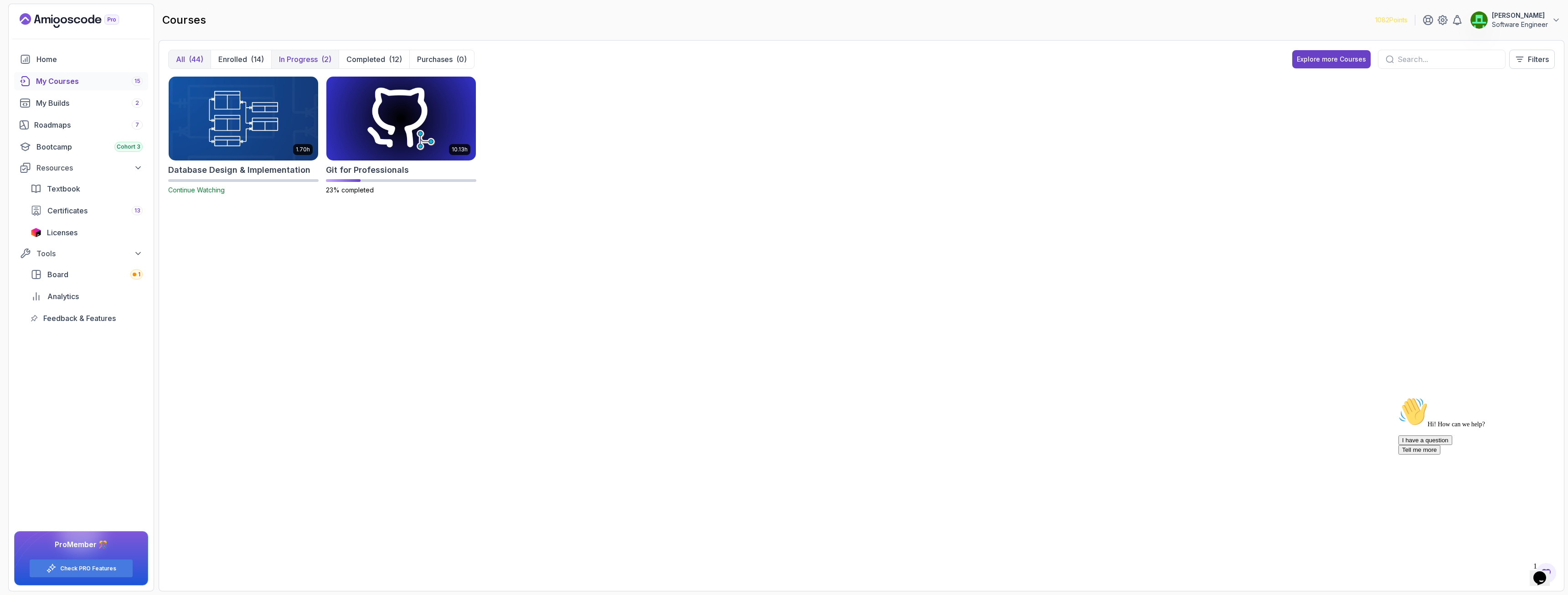
click at [191, 58] on div "(44)" at bounding box center [196, 58] width 15 height 11
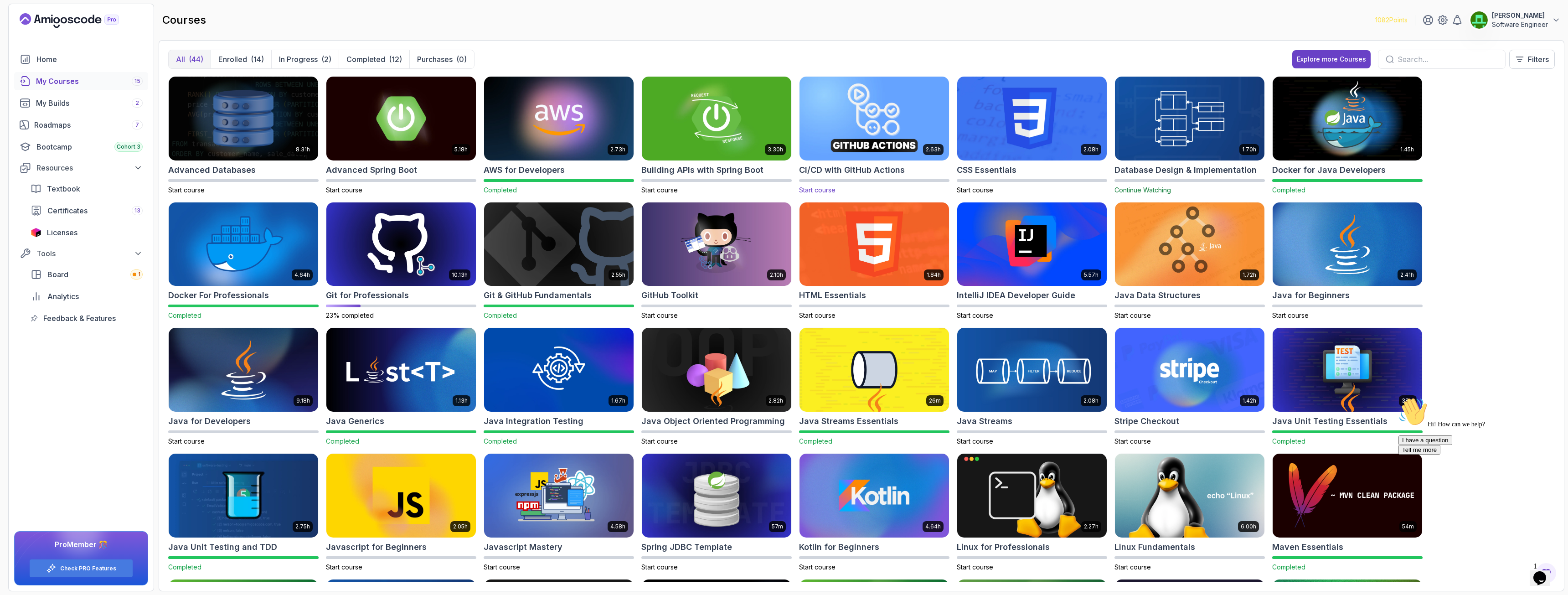
click at [883, 119] on img at bounding box center [874, 118] width 157 height 88
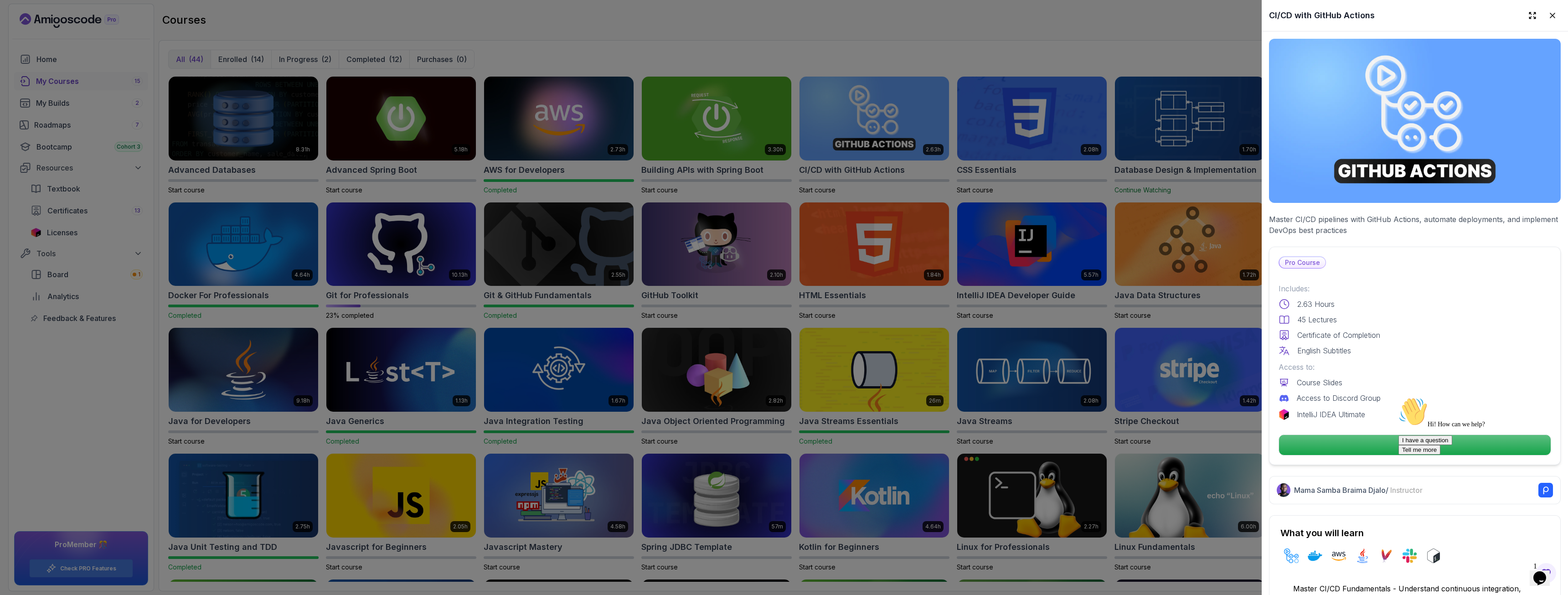
click at [1415, 442] on div "Hi! How can we help? I have a question Tell me more" at bounding box center [1480, 426] width 164 height 57
click at [1405, 447] on div "Hi! How can we help? I have a question Tell me more" at bounding box center [1480, 426] width 164 height 57
click at [1402, 436] on div "Hi! How can we help? I have a question Tell me more" at bounding box center [1480, 426] width 164 height 57
click at [1399, 397] on icon "Chat attention grabber" at bounding box center [1399, 397] width 0 height 0
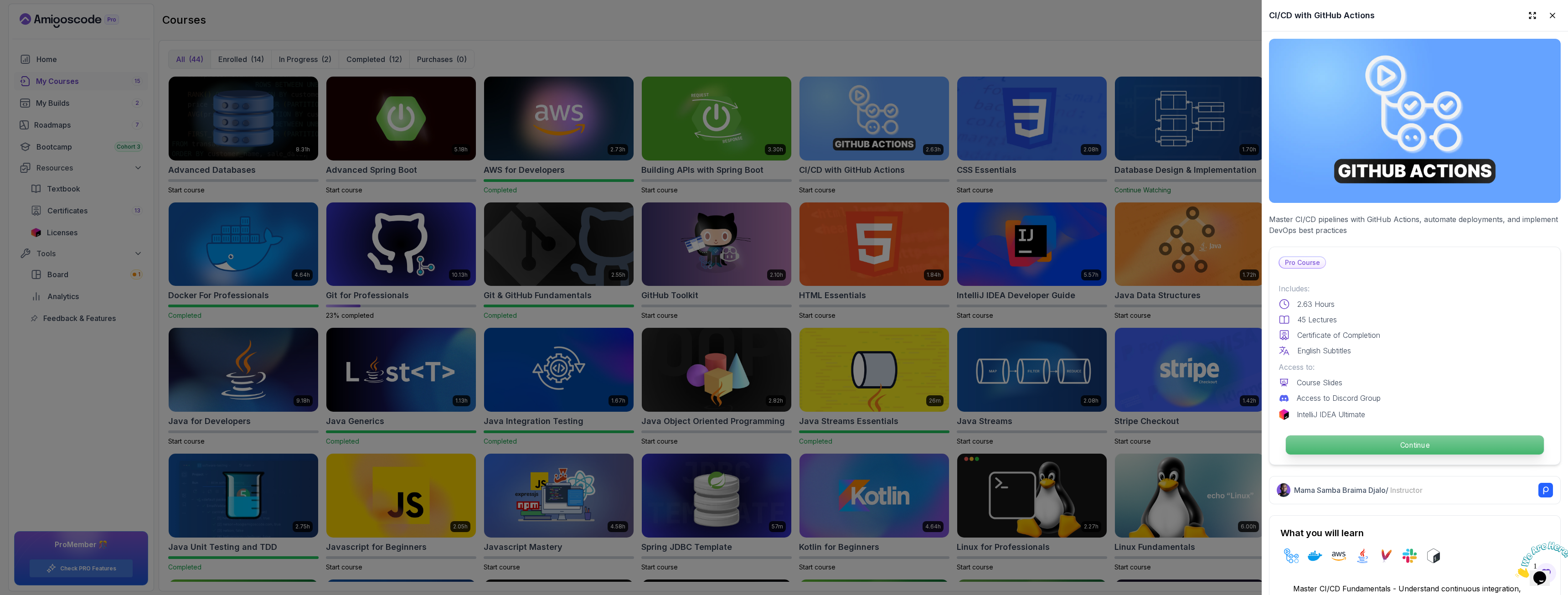
click at [1514, 437] on p "Continue" at bounding box center [1414, 445] width 258 height 19
